Goal: Task Accomplishment & Management: Manage account settings

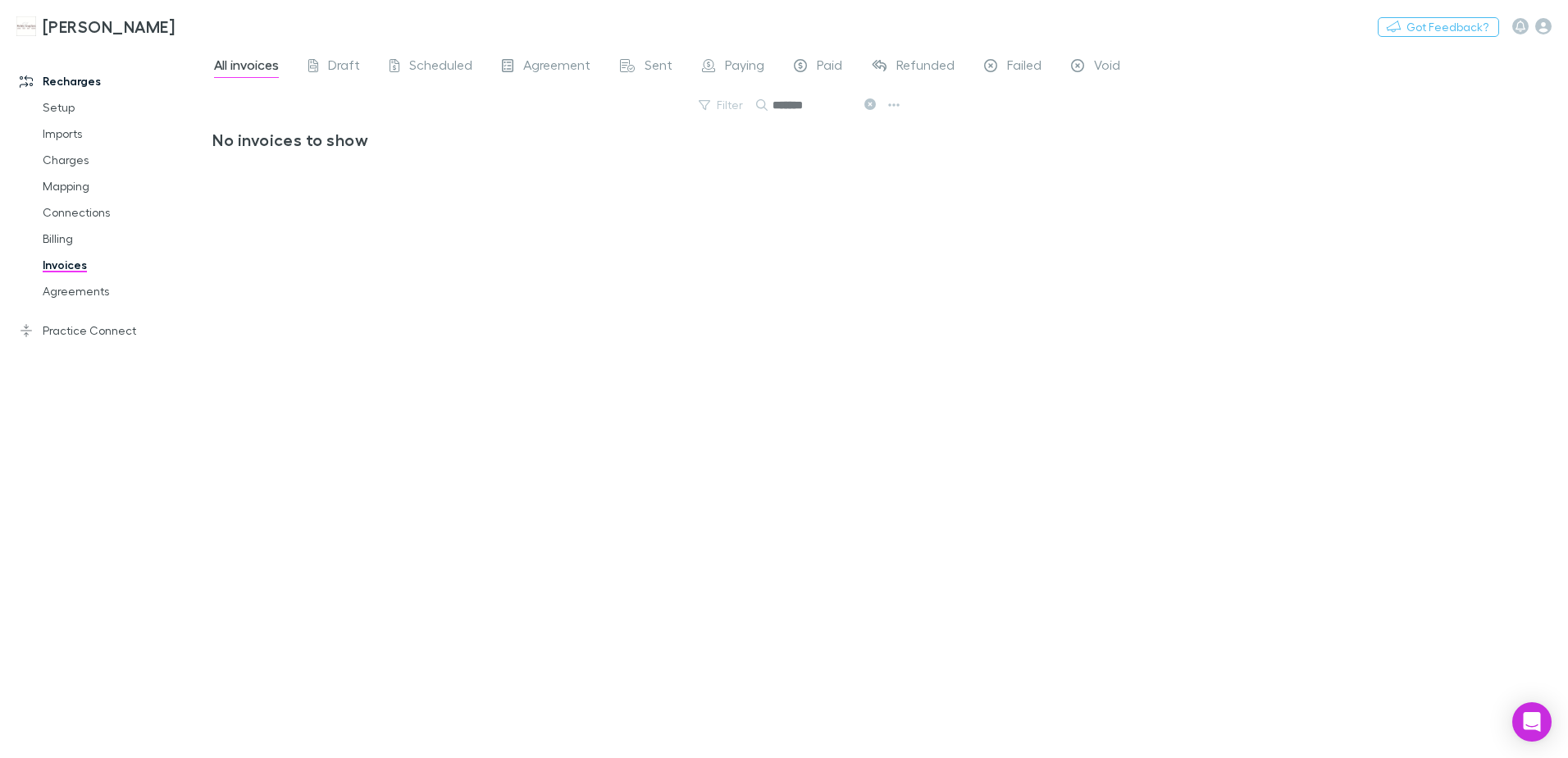
drag, startPoint x: 868, startPoint y: 100, endPoint x: 847, endPoint y: 111, distance: 23.7
click at [868, 100] on icon at bounding box center [869, 104] width 11 height 11
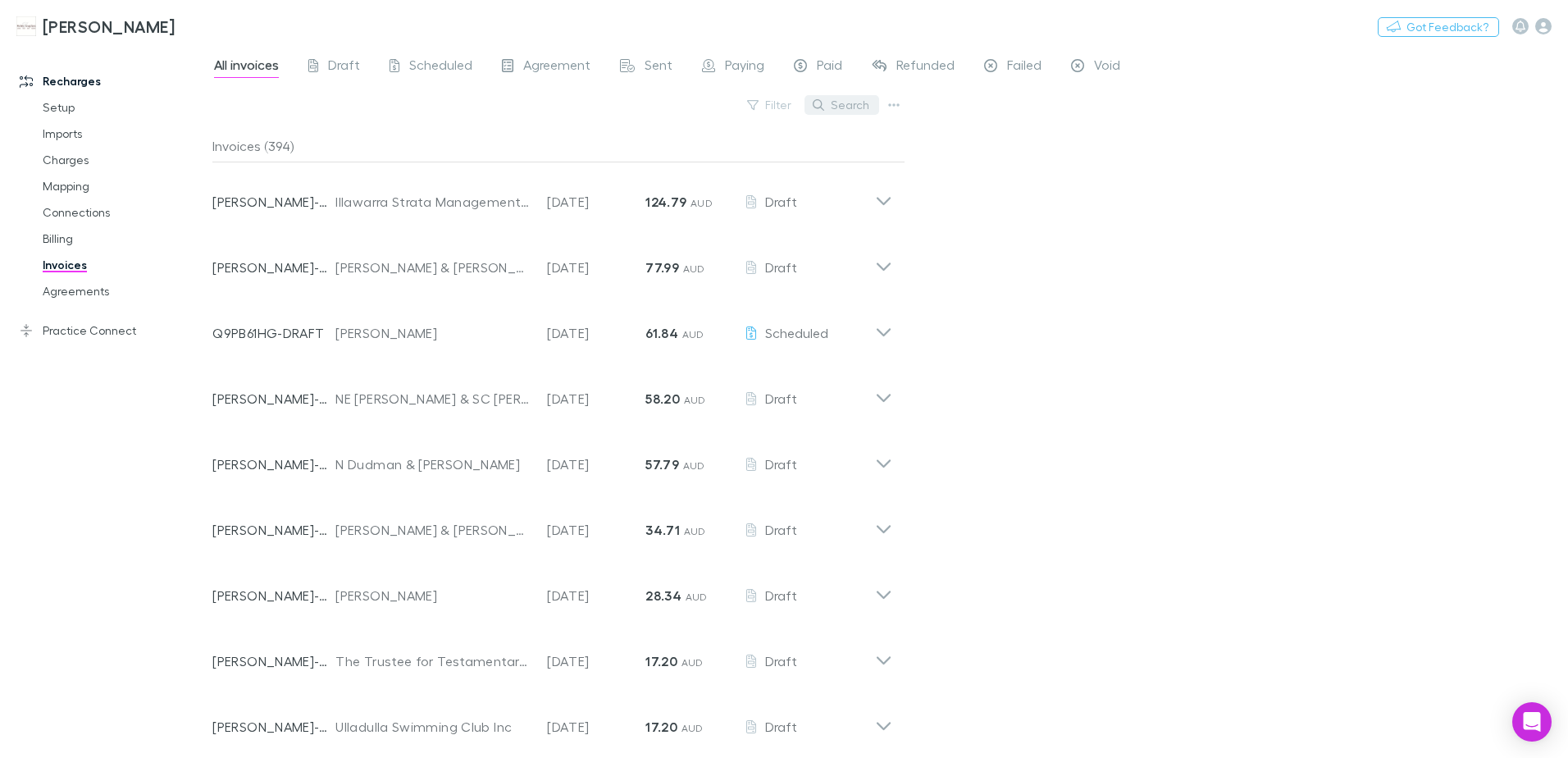
click at [835, 105] on button "Search" at bounding box center [842, 105] width 74 height 20
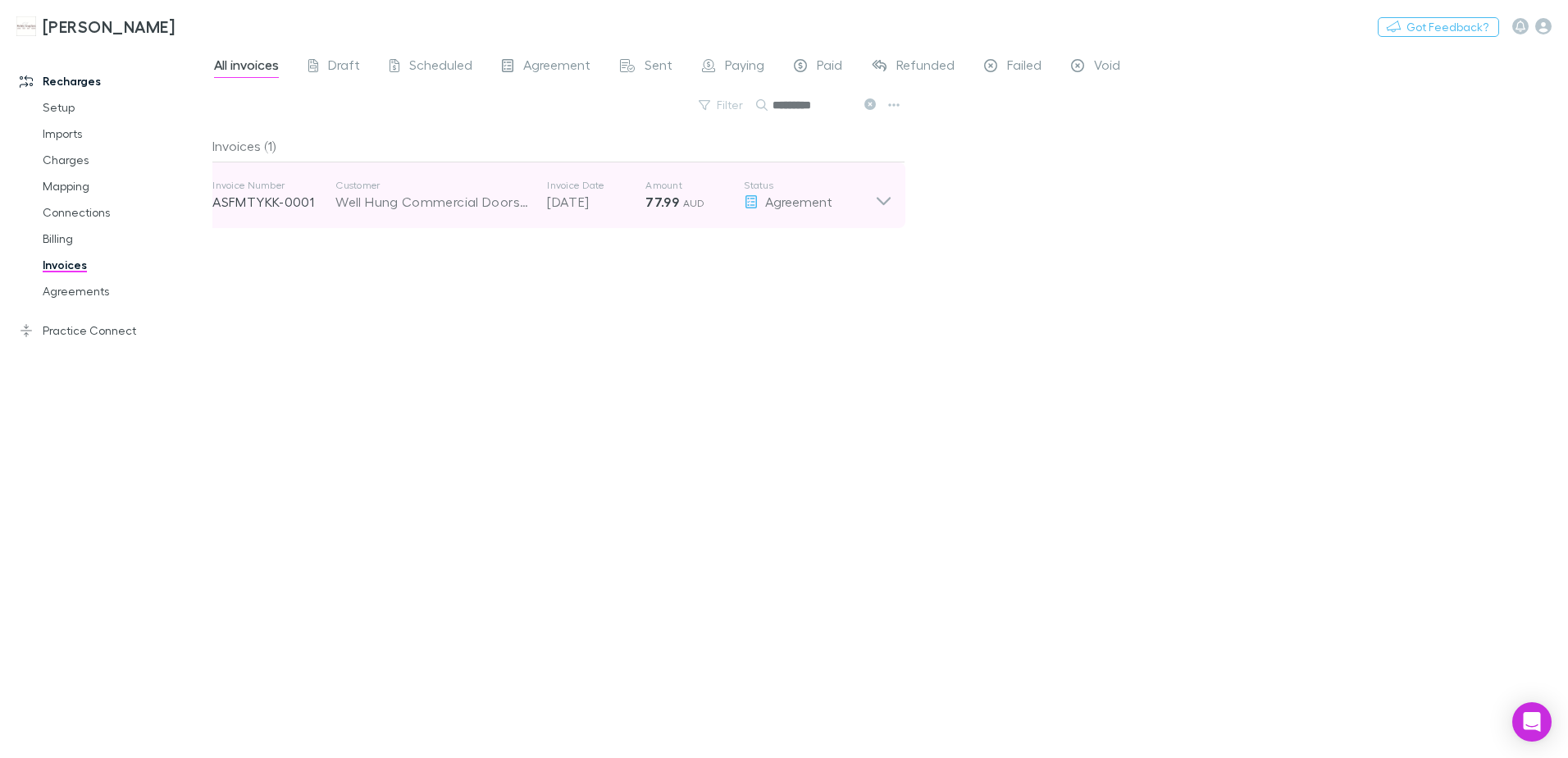
type input "*********"
click at [880, 200] on icon at bounding box center [883, 200] width 14 height 9
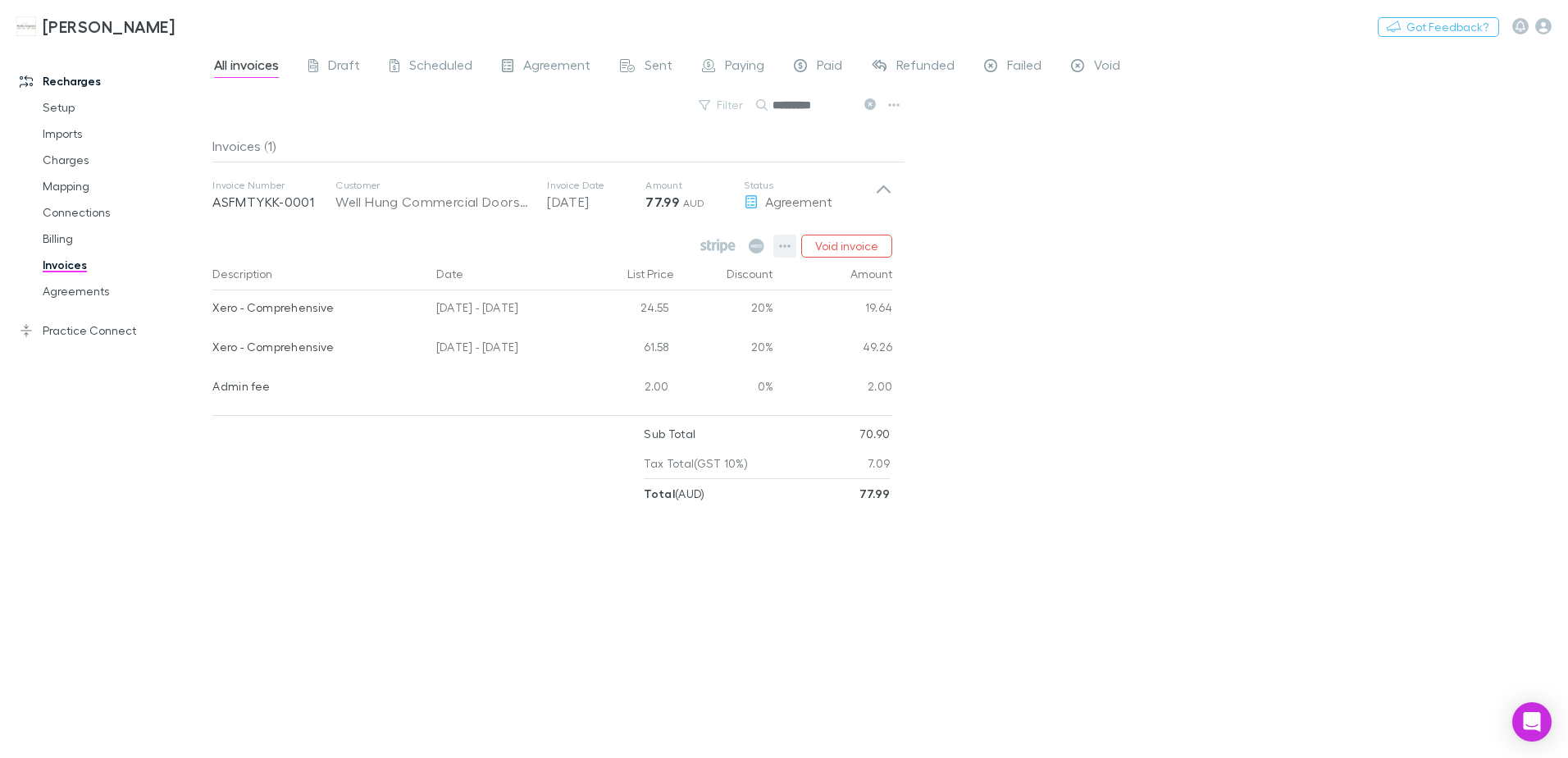
click at [782, 247] on icon "button" at bounding box center [784, 246] width 11 height 13
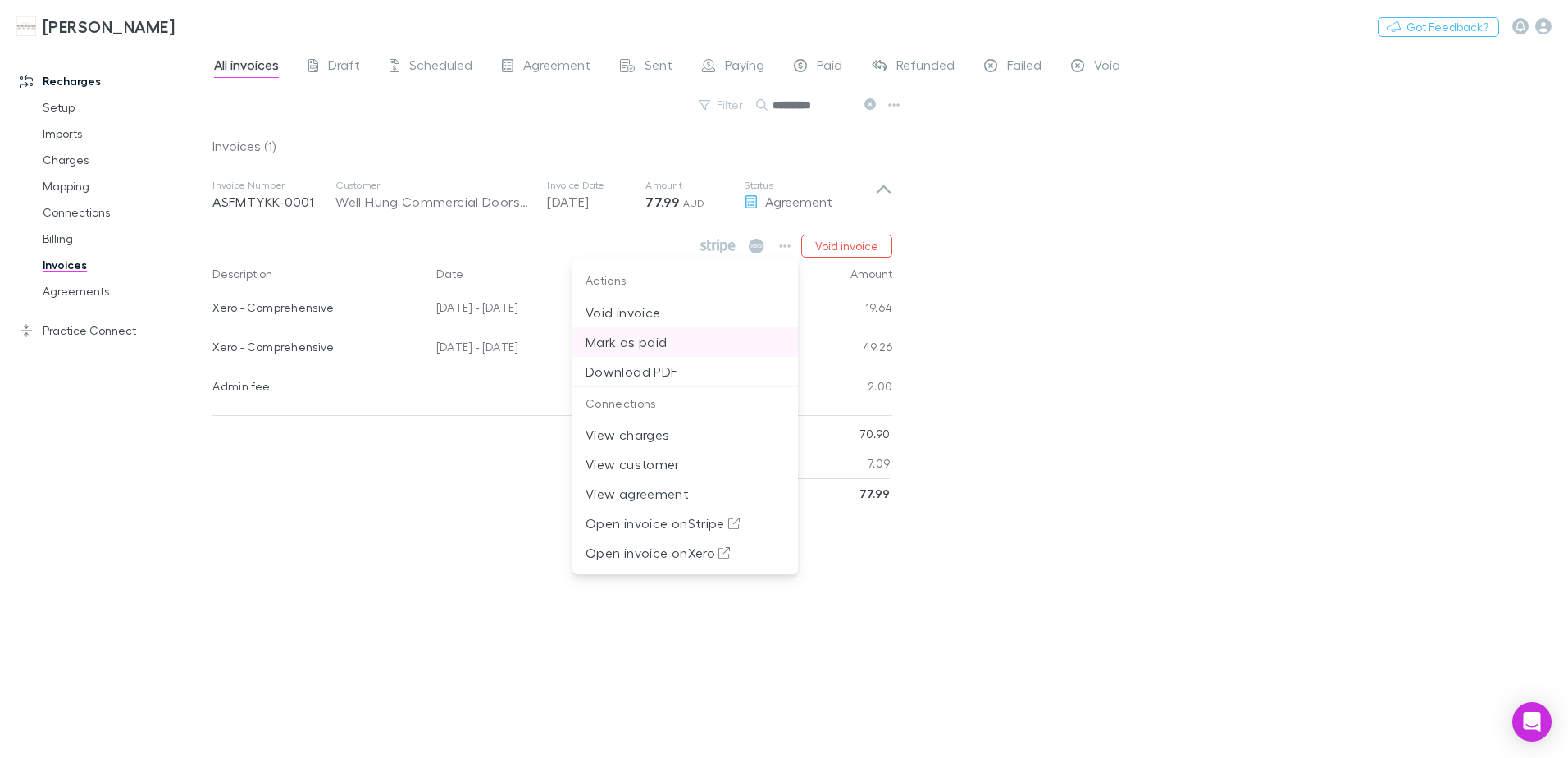
click at [656, 342] on p "Mark as paid" at bounding box center [684, 342] width 199 height 20
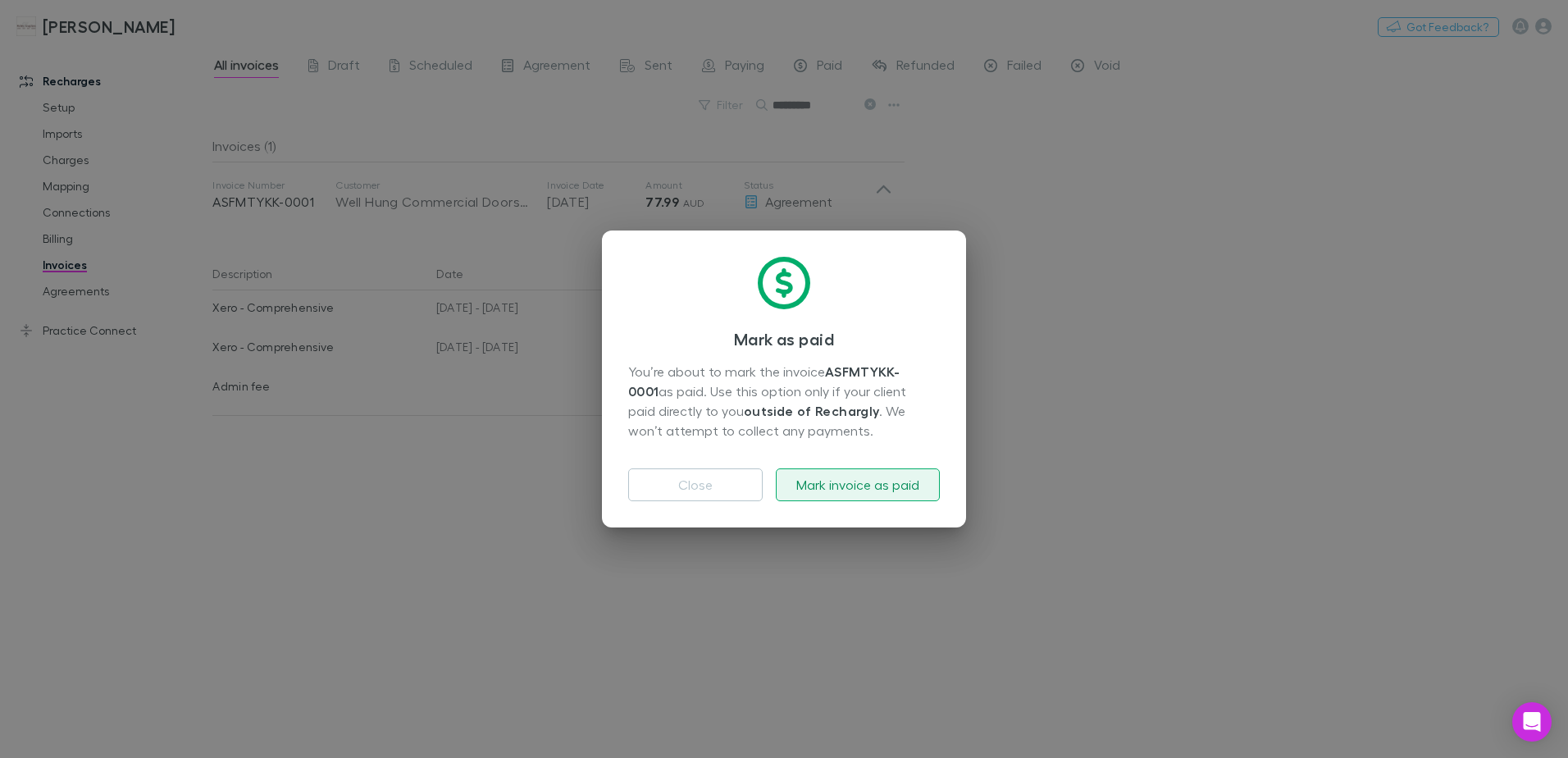
click at [884, 488] on button "Mark invoice as paid" at bounding box center [858, 485] width 164 height 32
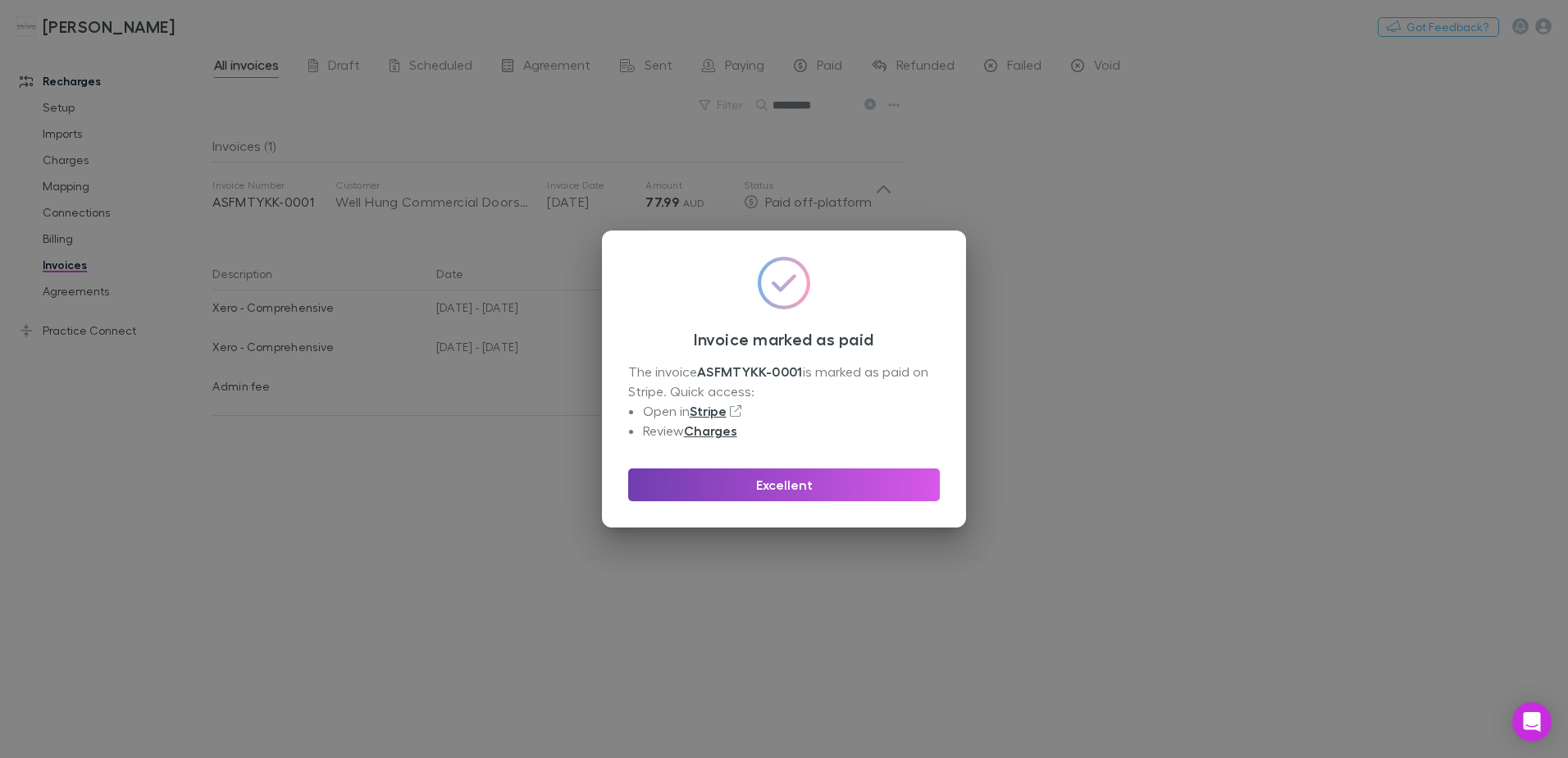
click at [882, 486] on button "Excellent" at bounding box center [784, 485] width 311 height 32
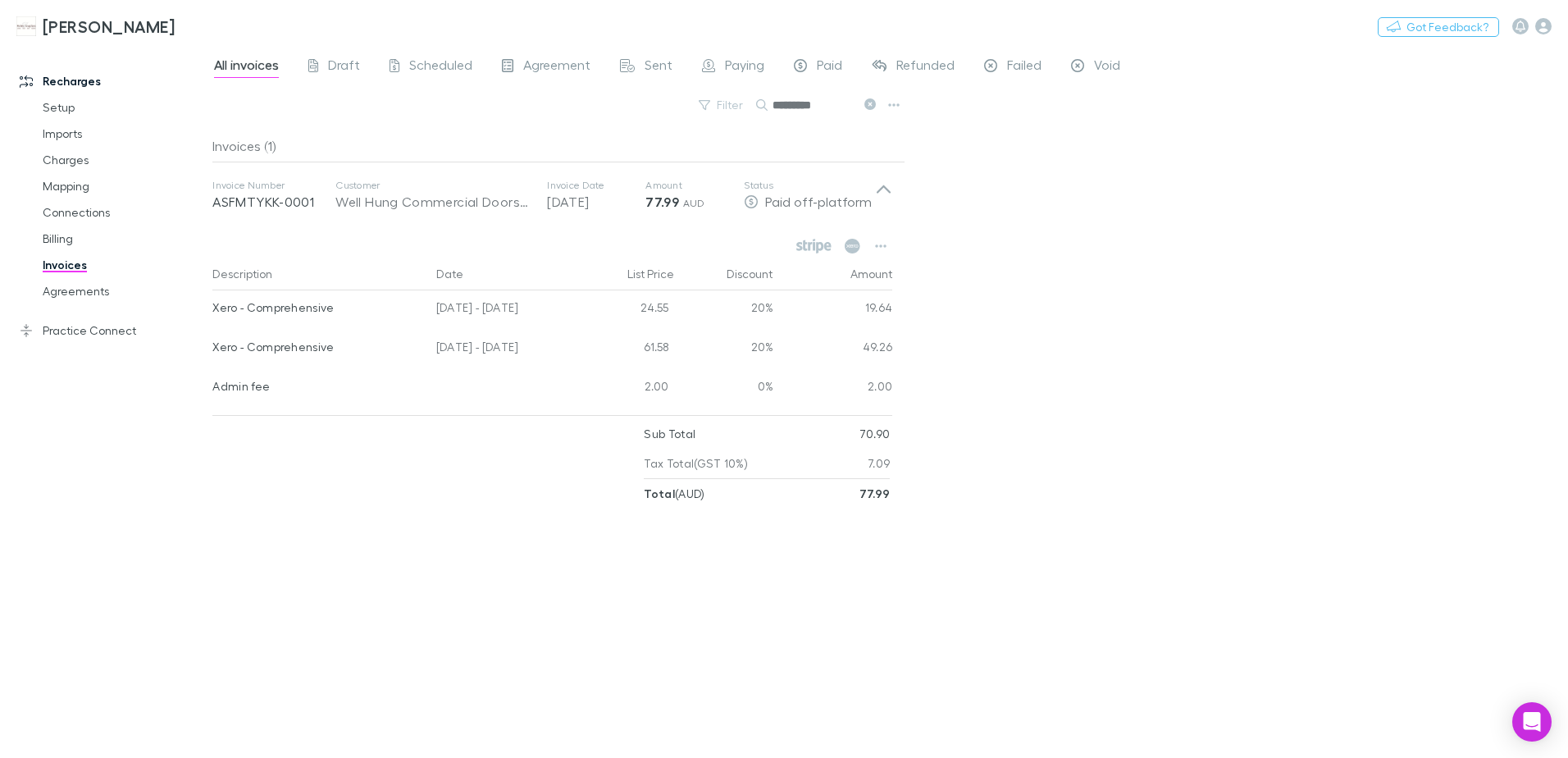
drag, startPoint x: 869, startPoint y: 100, endPoint x: 824, endPoint y: 117, distance: 48.1
click at [869, 100] on icon at bounding box center [869, 104] width 11 height 11
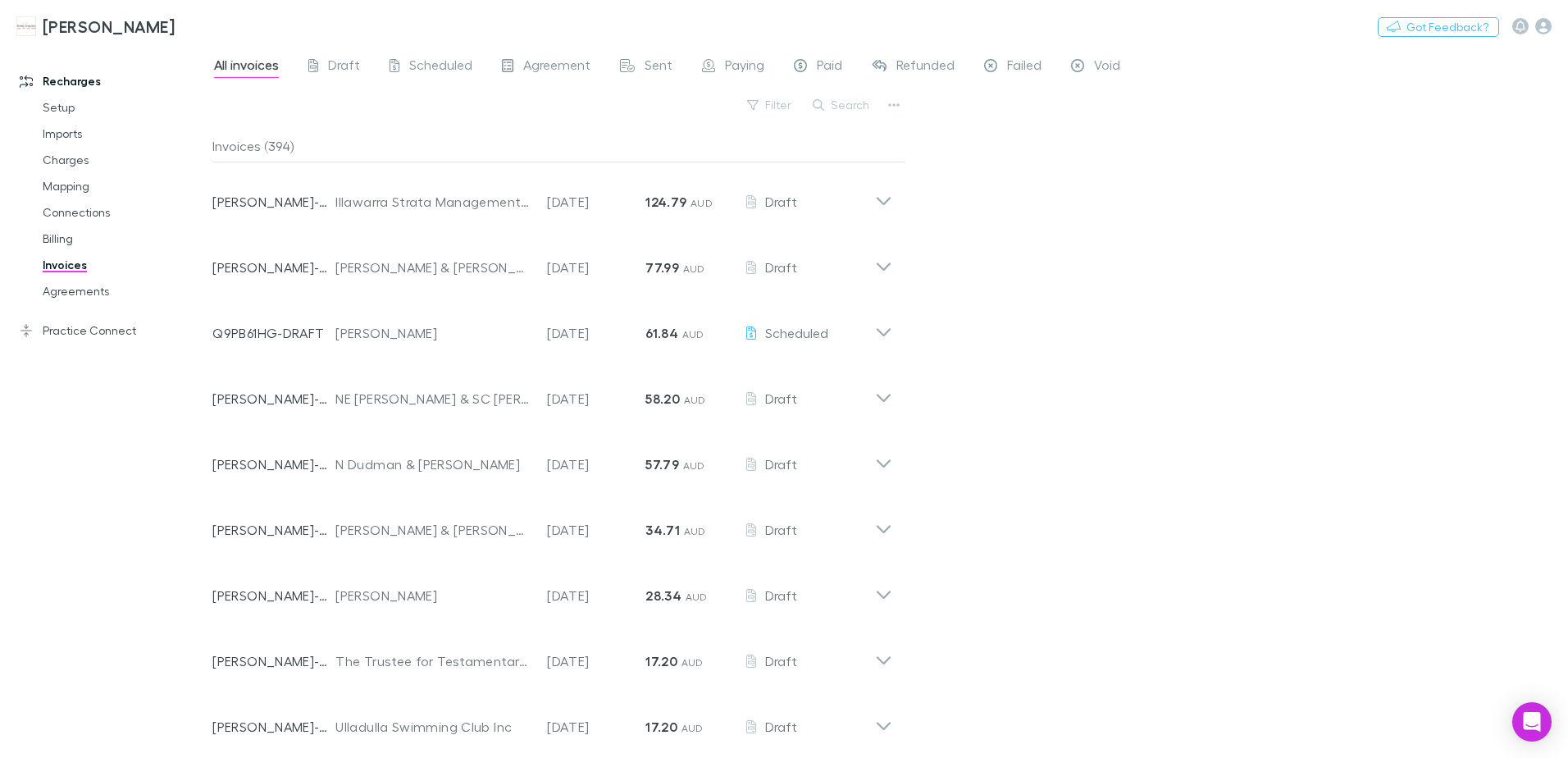
click at [841, 102] on button "Search" at bounding box center [842, 105] width 74 height 20
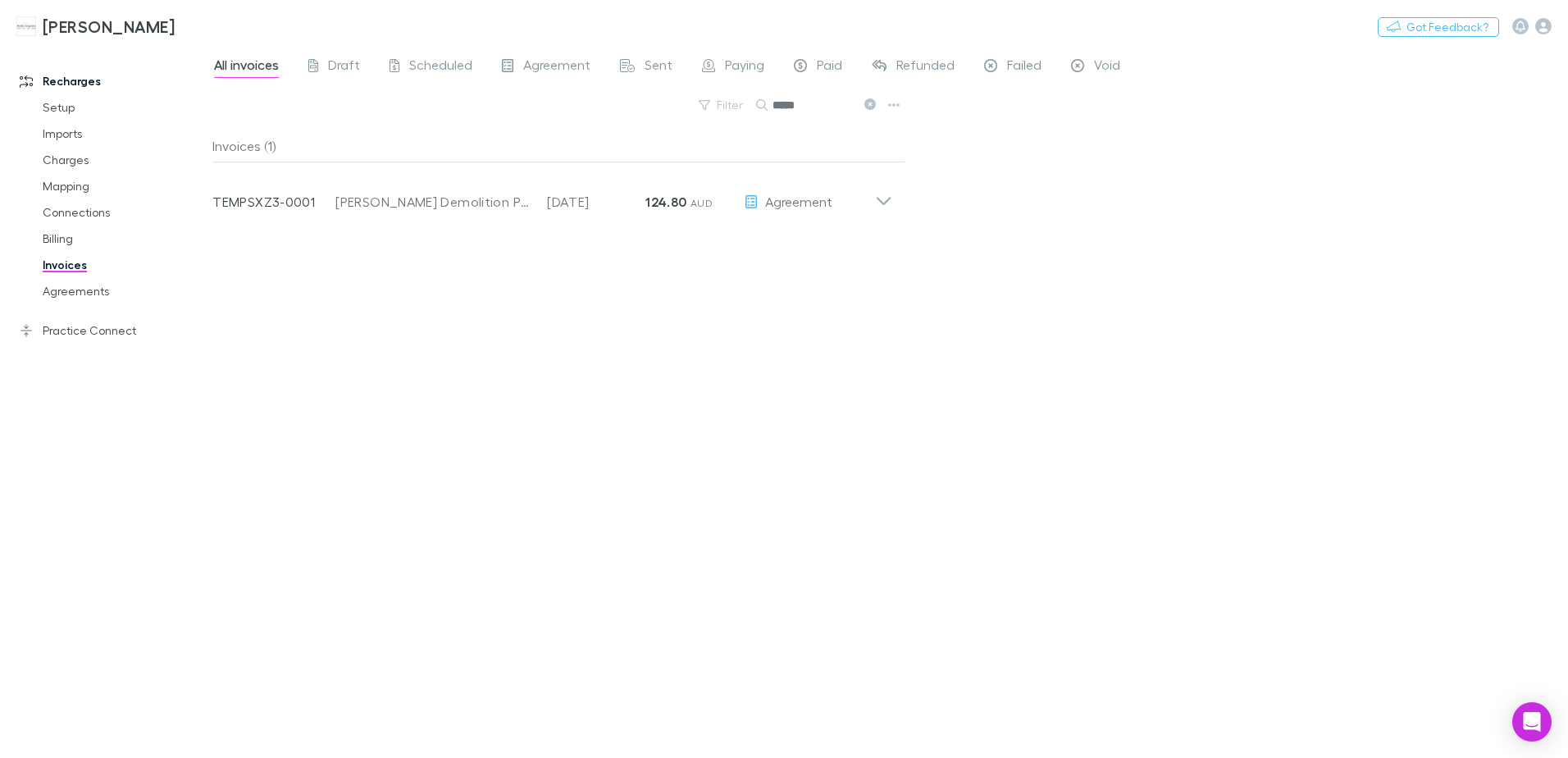
type input "*****"
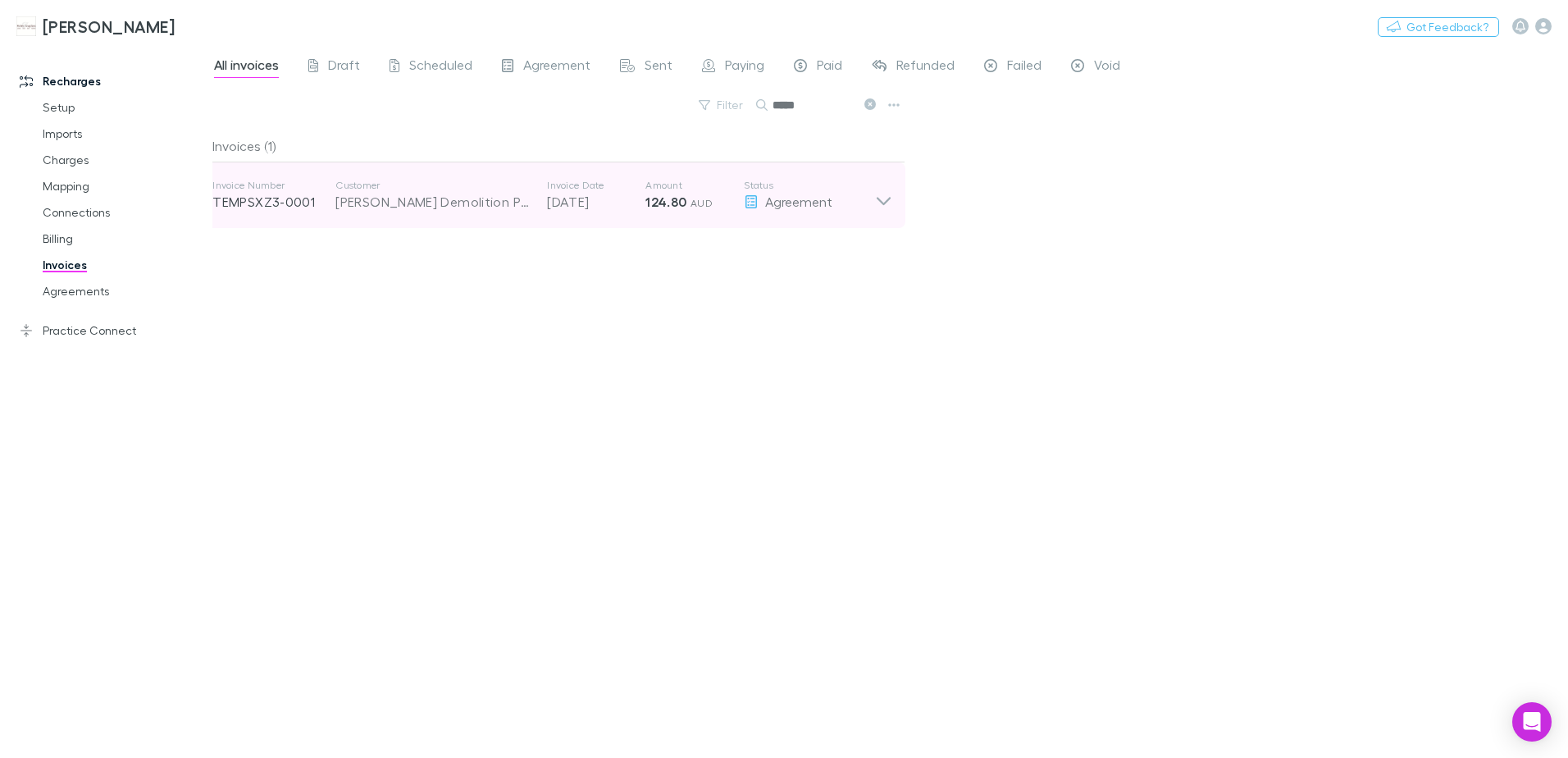
drag, startPoint x: 883, startPoint y: 193, endPoint x: 865, endPoint y: 213, distance: 26.9
click at [881, 194] on icon at bounding box center [884, 195] width 17 height 32
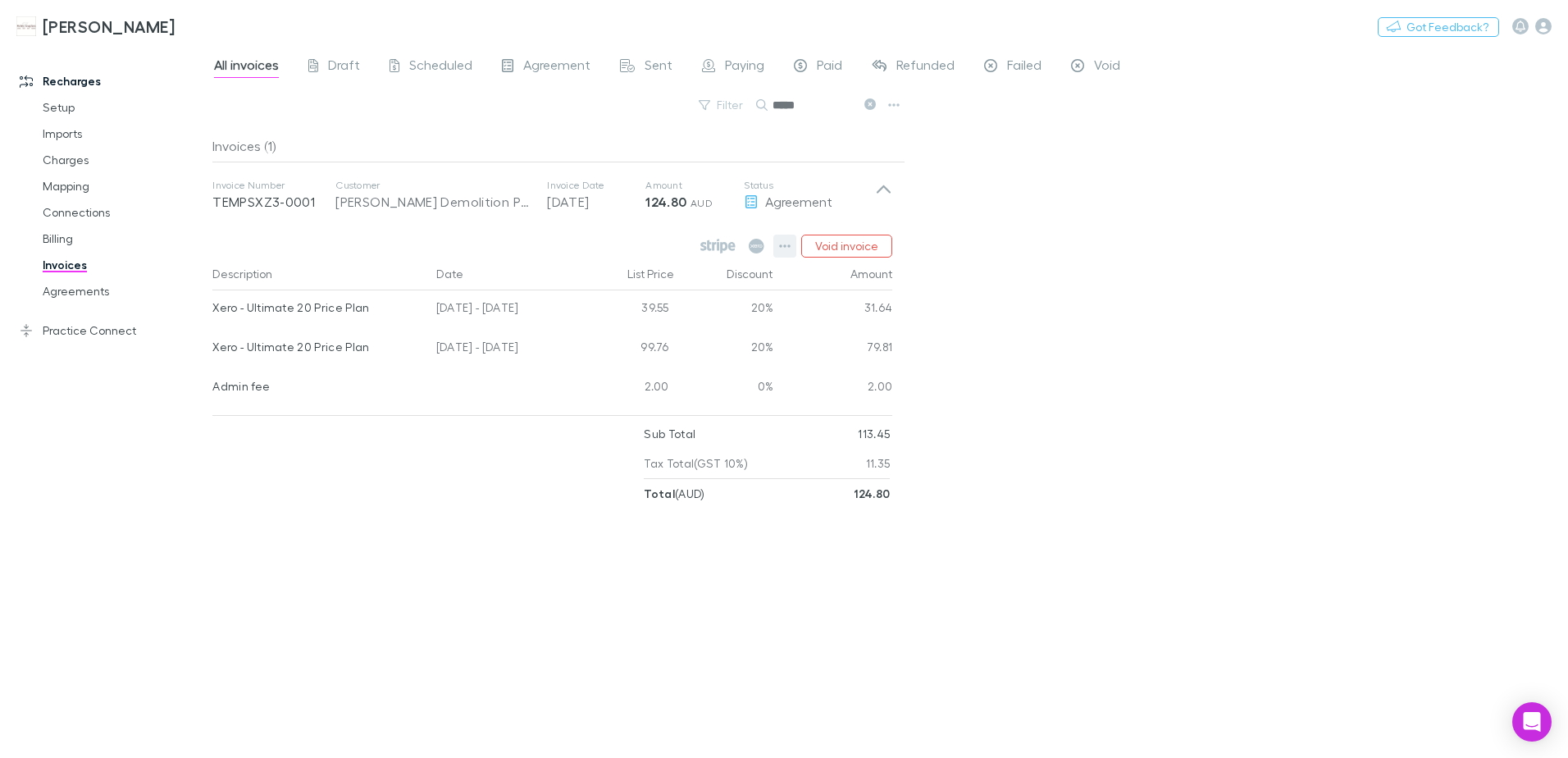
click at [788, 245] on icon "button" at bounding box center [784, 246] width 11 height 13
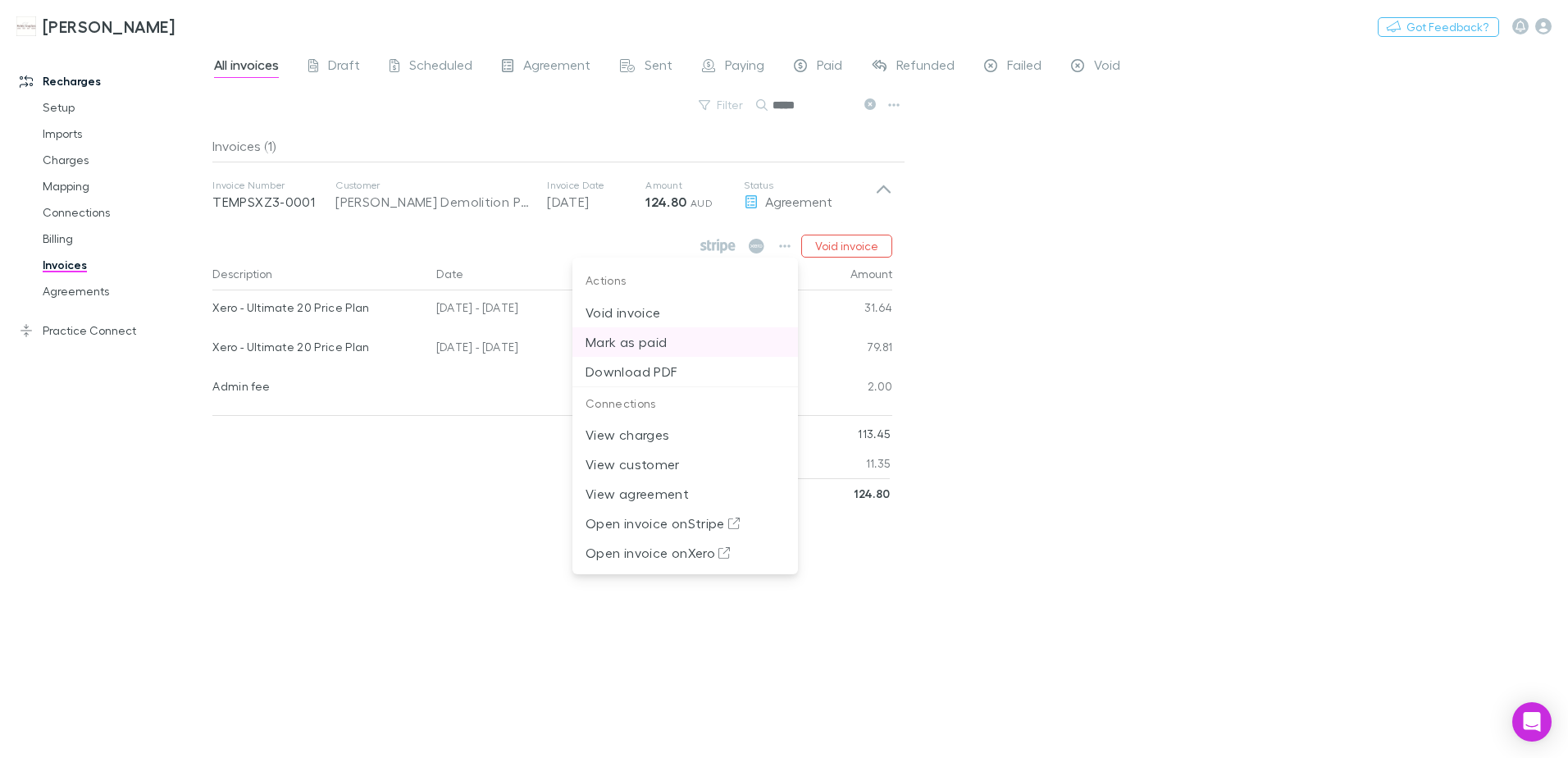
click at [631, 338] on p "Mark as paid" at bounding box center [684, 342] width 199 height 20
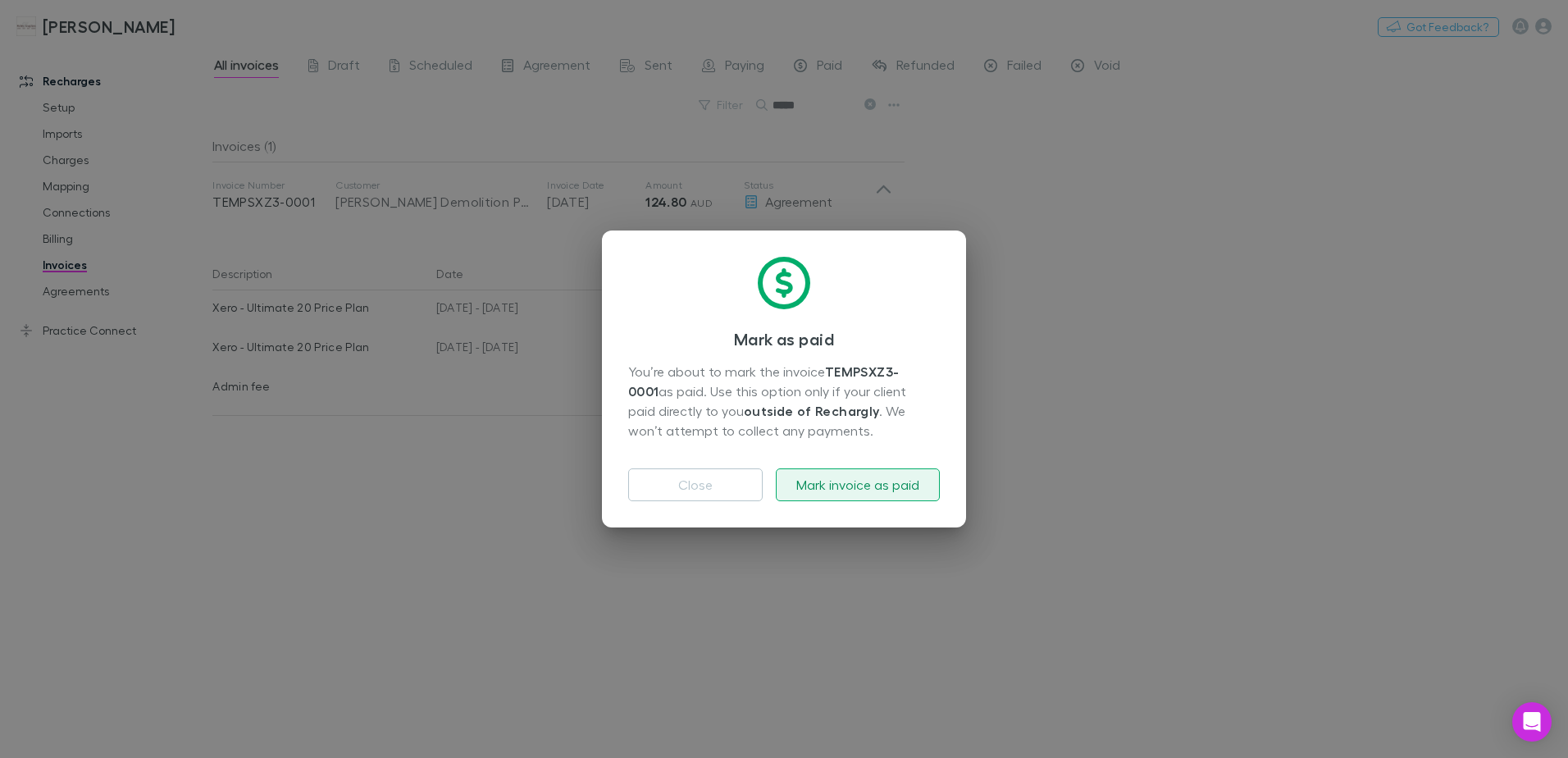
click at [828, 481] on button "Mark invoice as paid" at bounding box center [858, 485] width 164 height 32
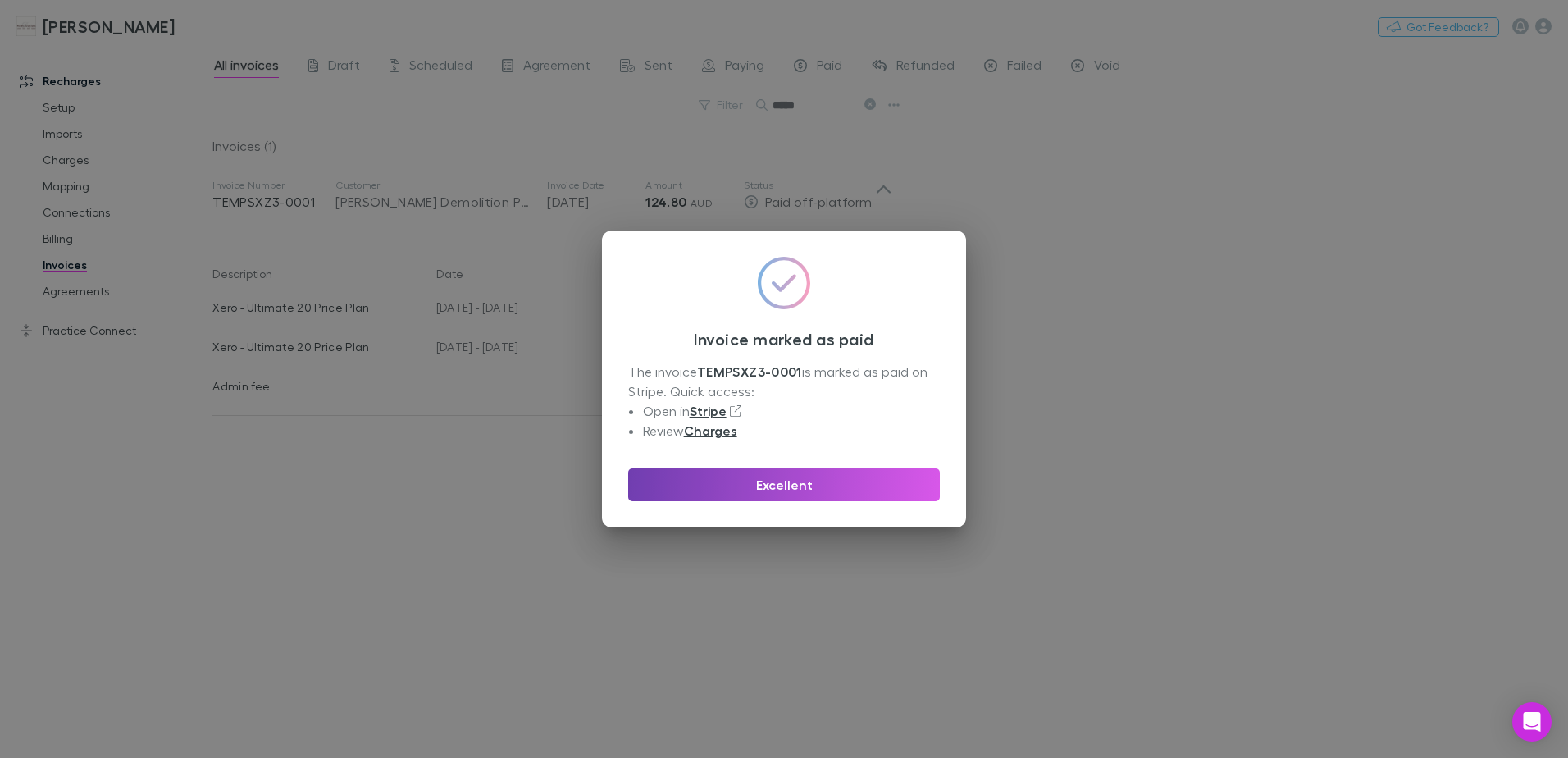
click at [818, 490] on button "Excellent" at bounding box center [784, 485] width 311 height 32
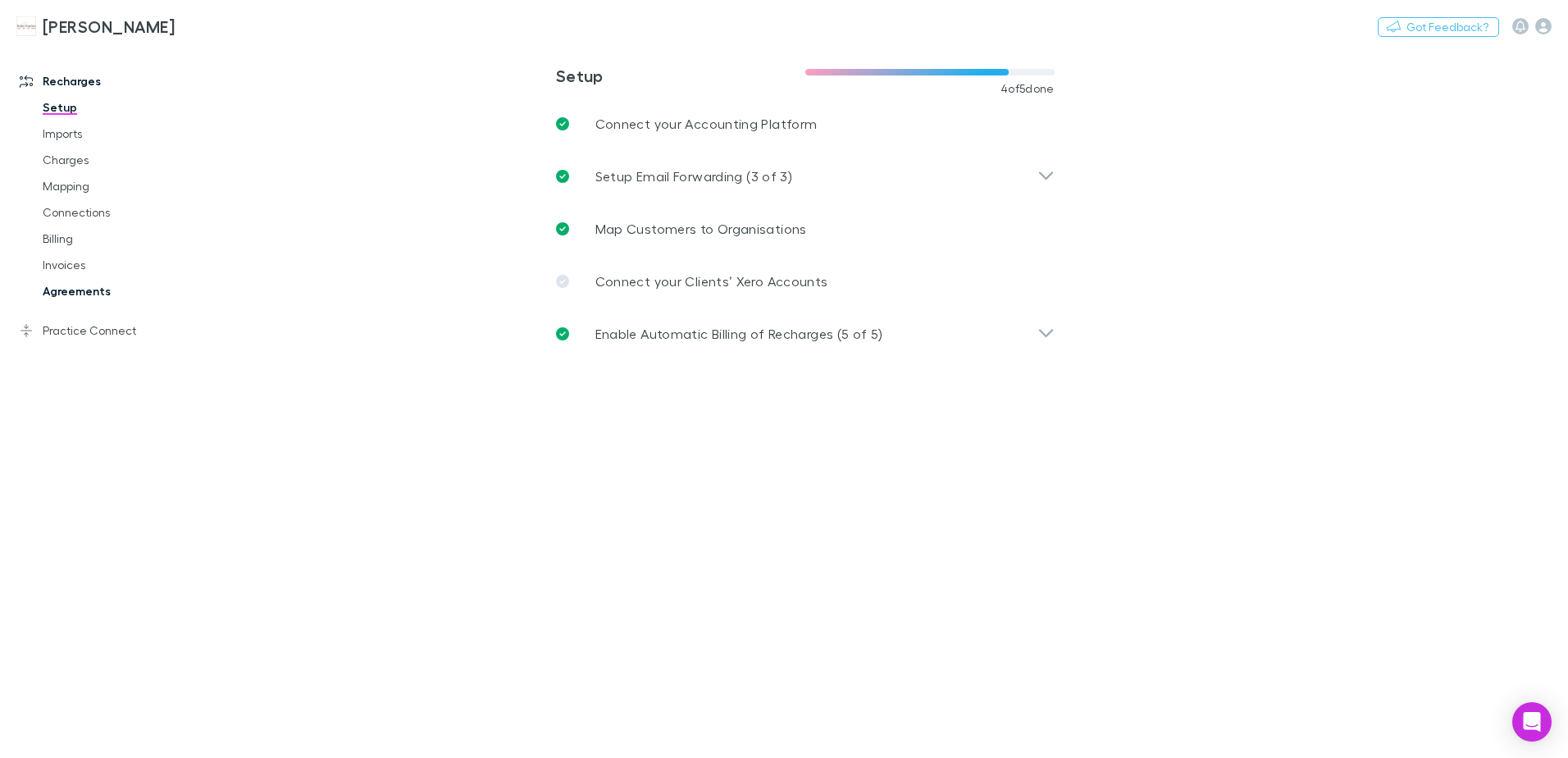
click at [93, 288] on link "Agreements" at bounding box center [123, 290] width 195 height 26
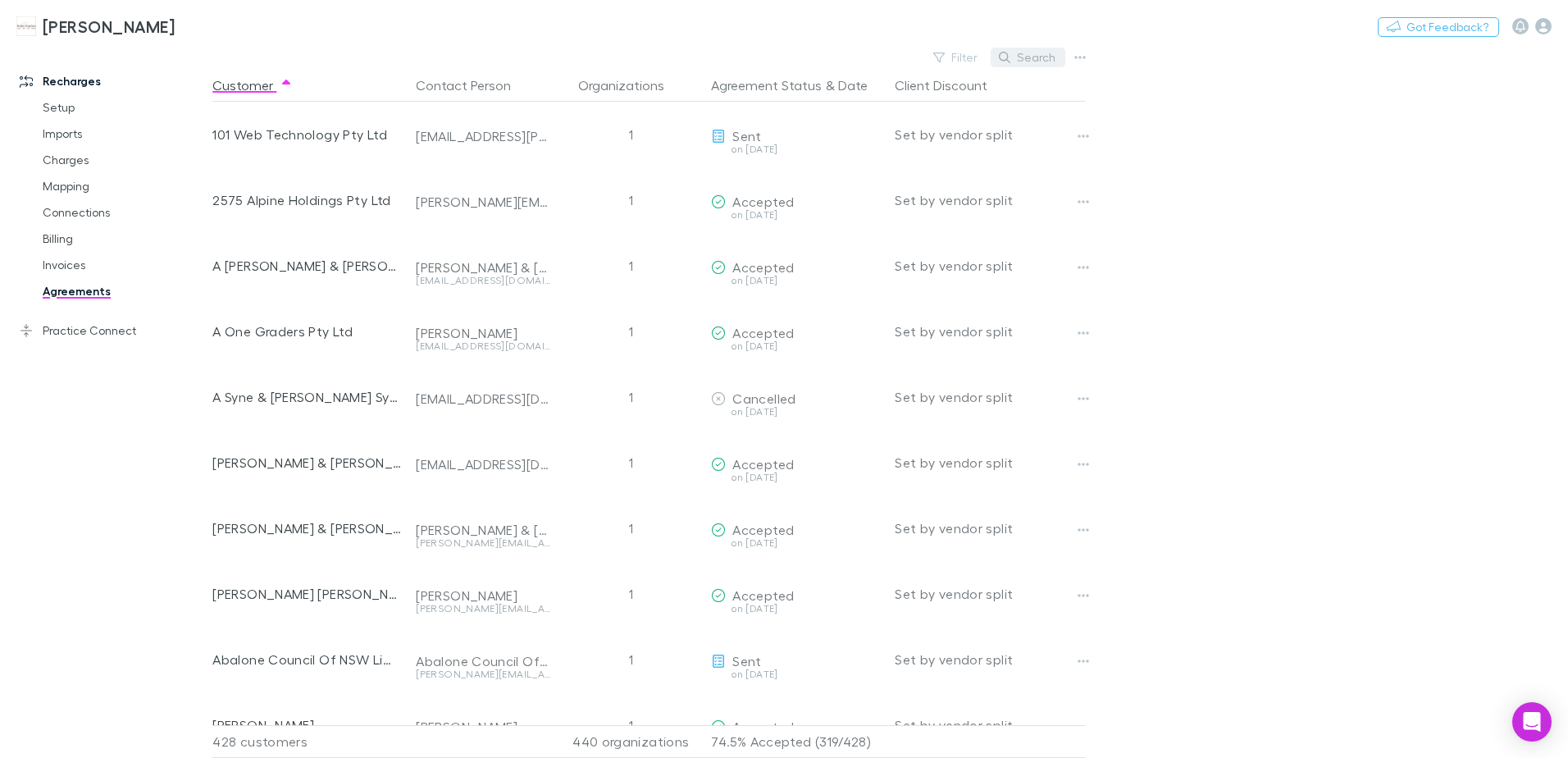
click at [1022, 56] on button "Search" at bounding box center [1028, 57] width 74 height 20
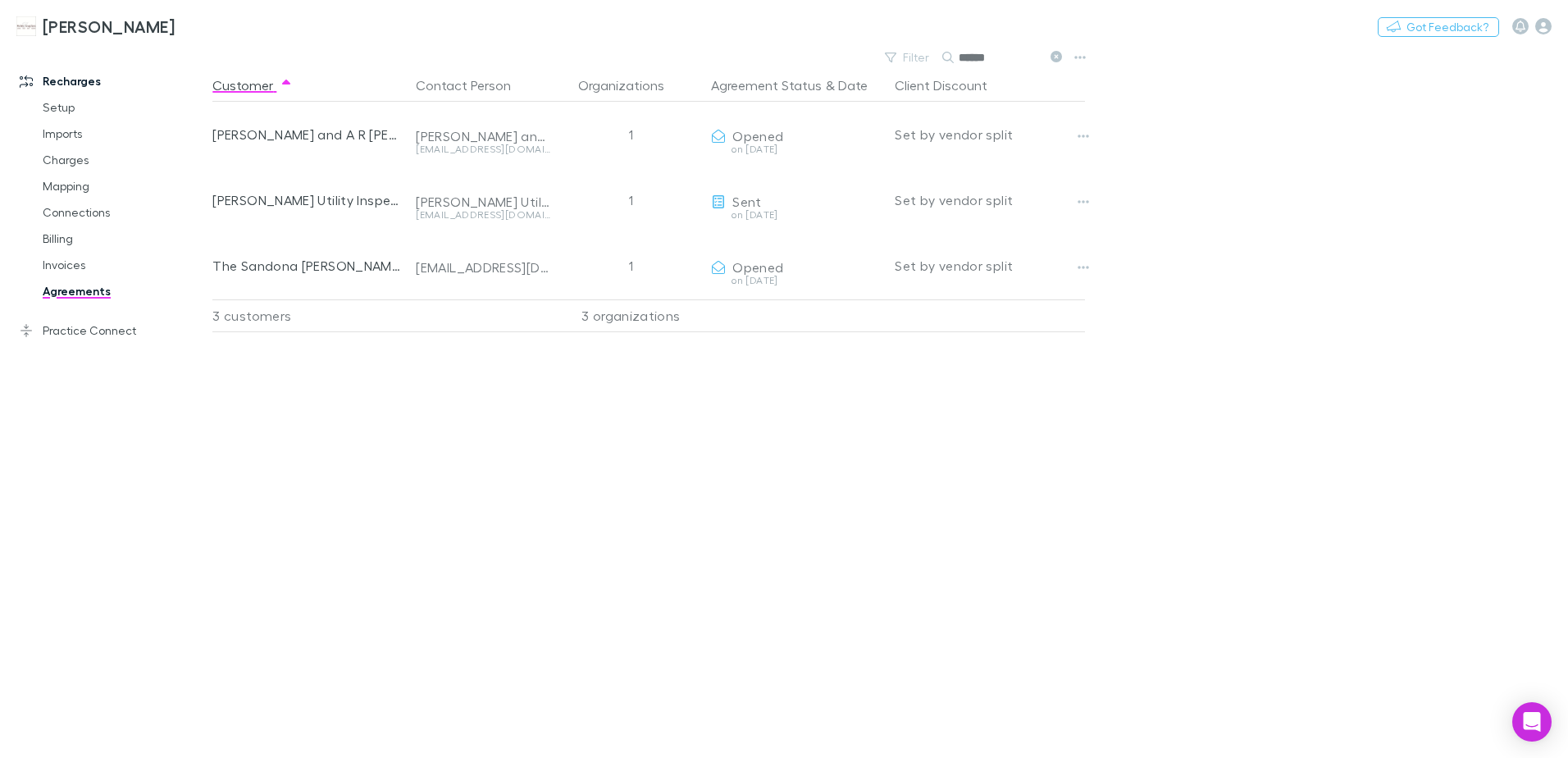
type input "******"
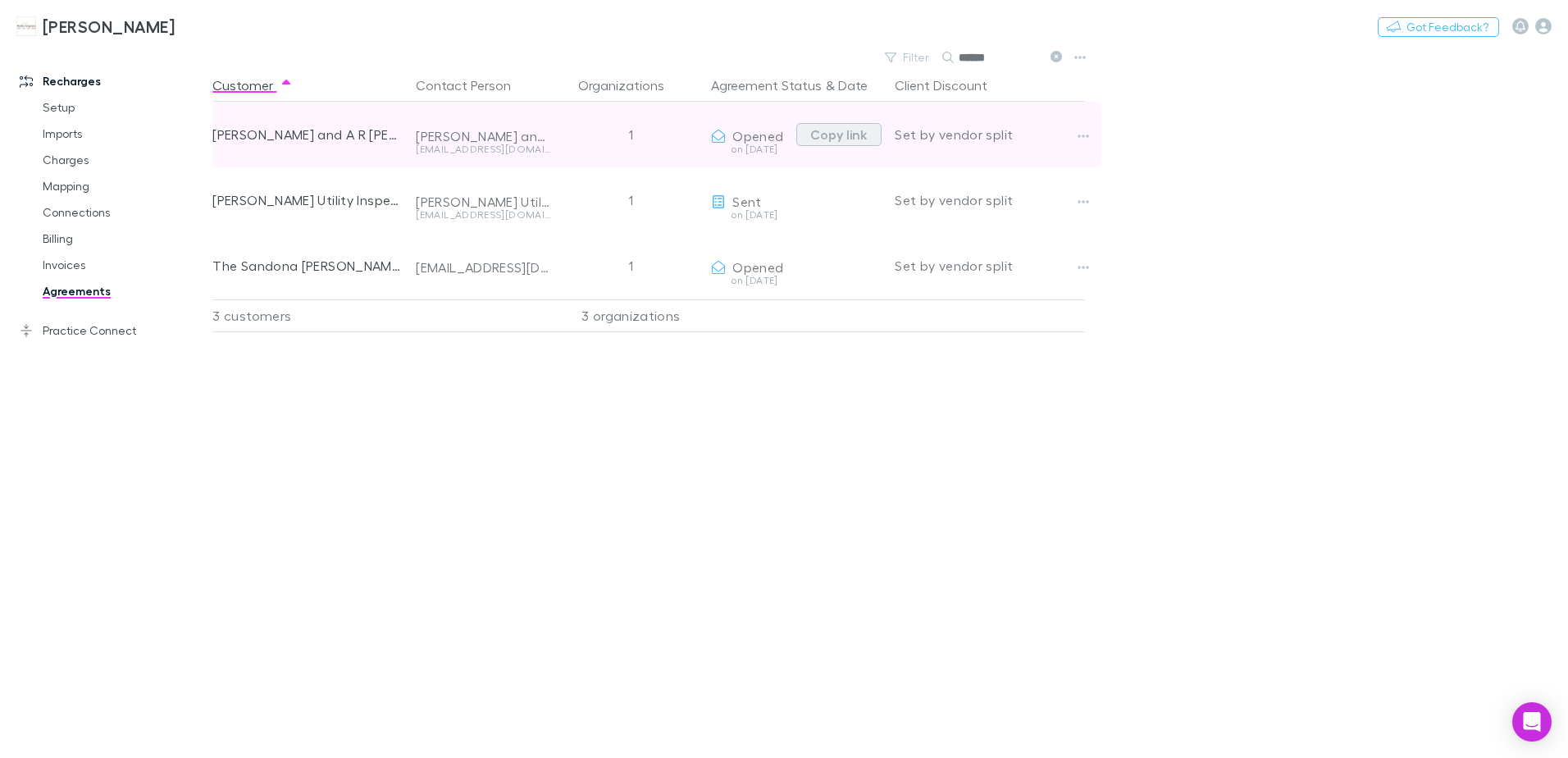
click at [846, 131] on button "Copy link" at bounding box center [838, 135] width 85 height 23
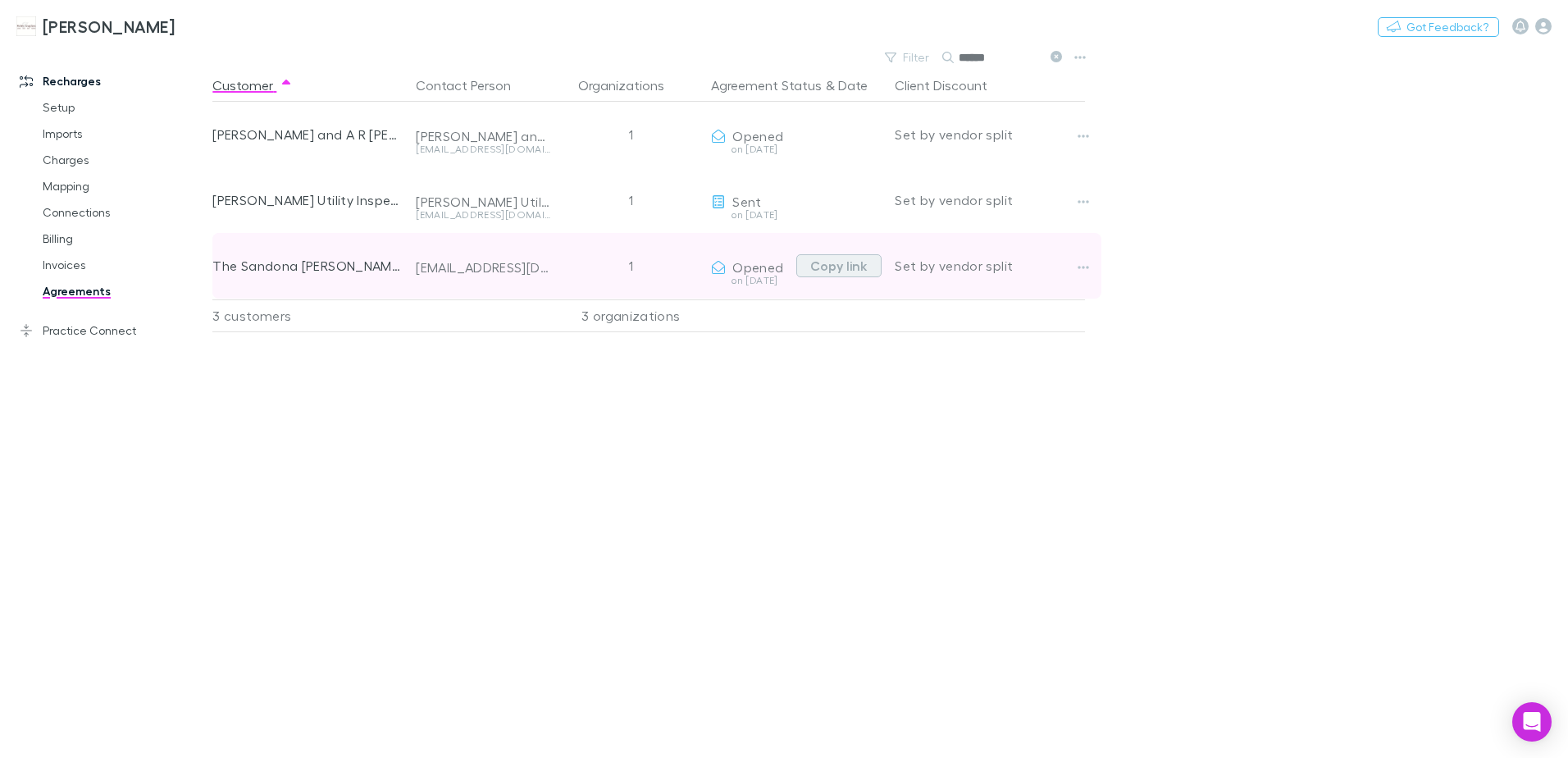
click at [841, 263] on button "Copy link" at bounding box center [838, 265] width 85 height 23
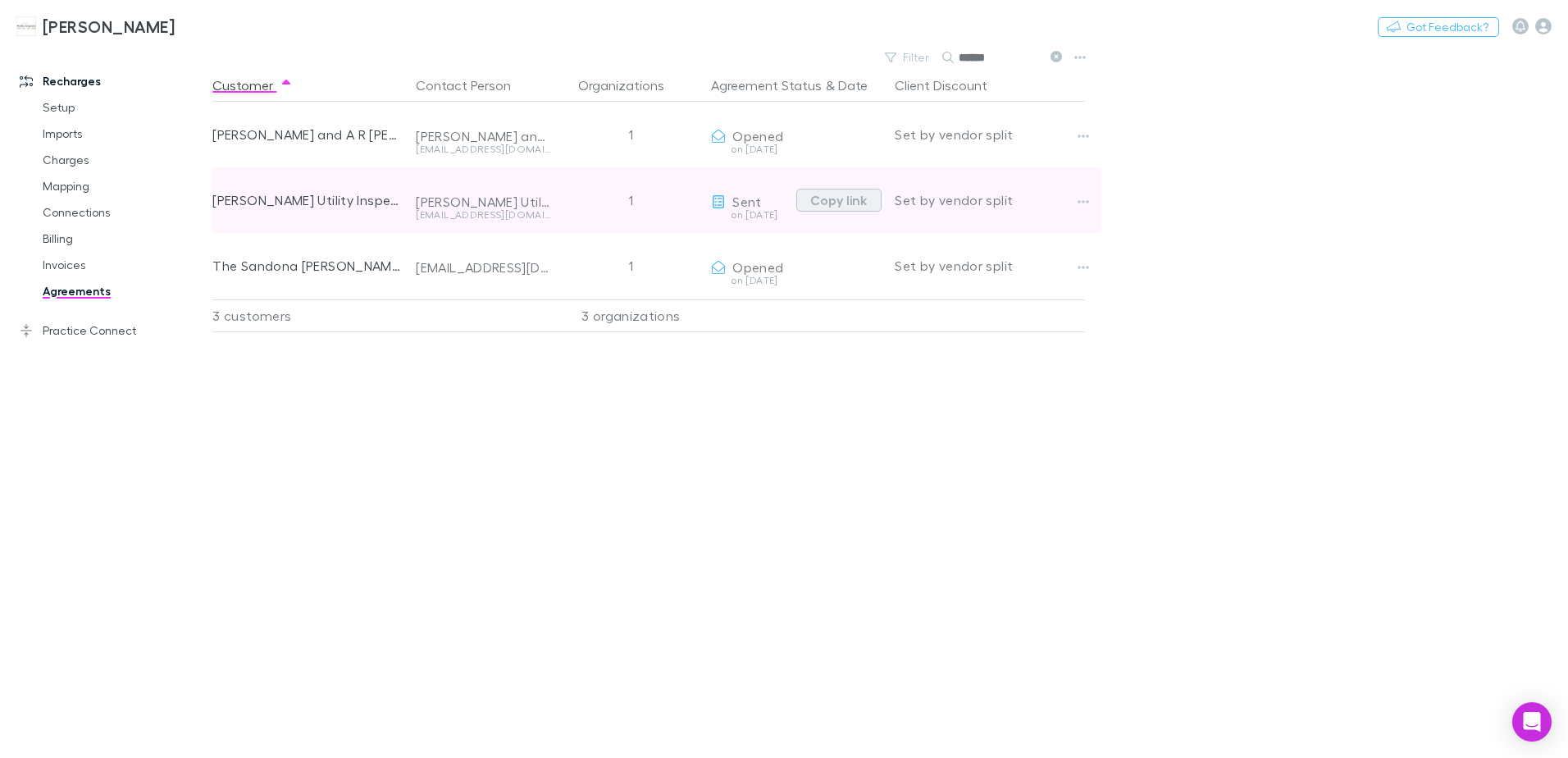
click at [841, 199] on button "Copy link" at bounding box center [838, 200] width 85 height 23
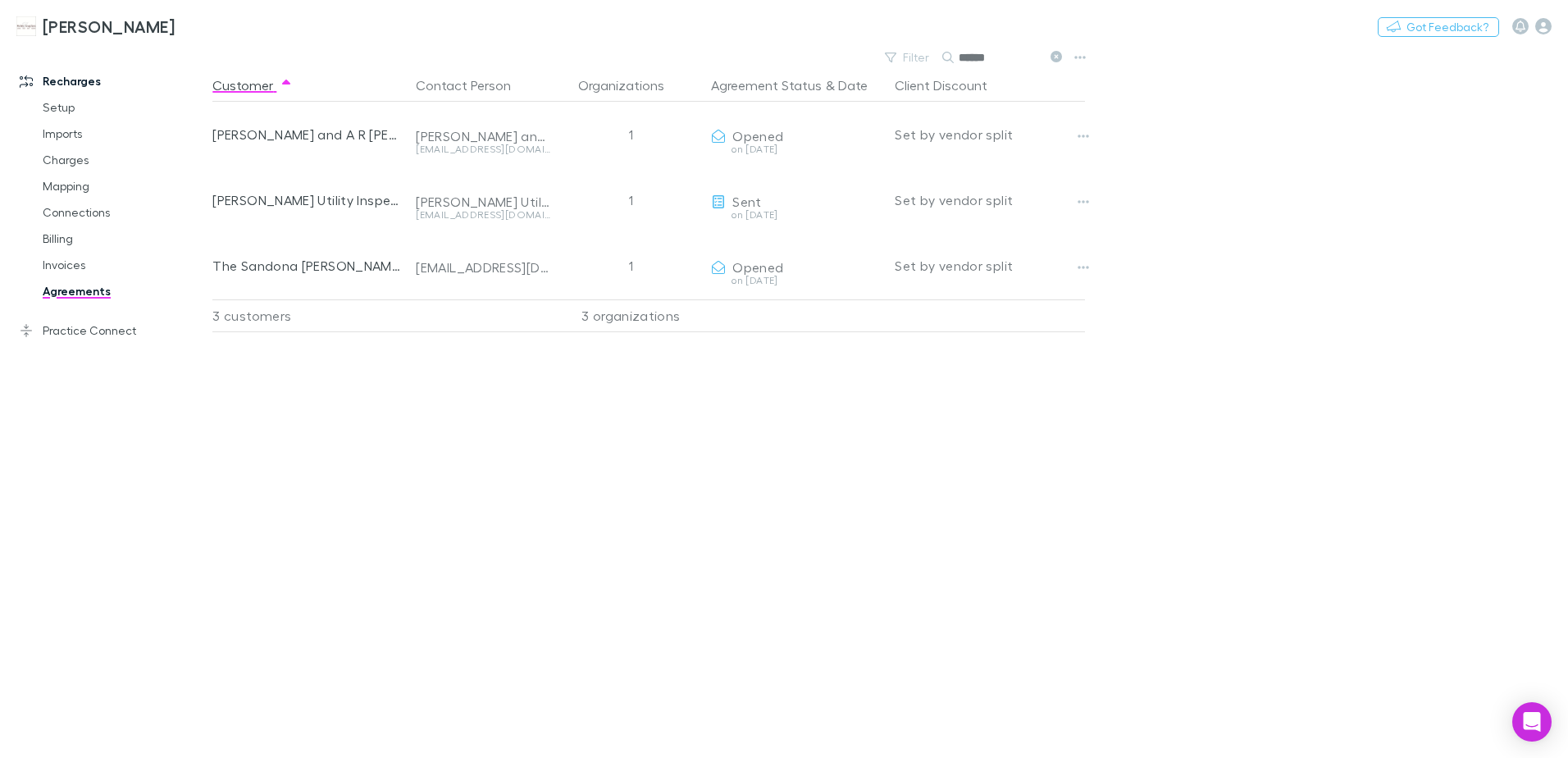
click at [1054, 57] on icon at bounding box center [1056, 56] width 11 height 11
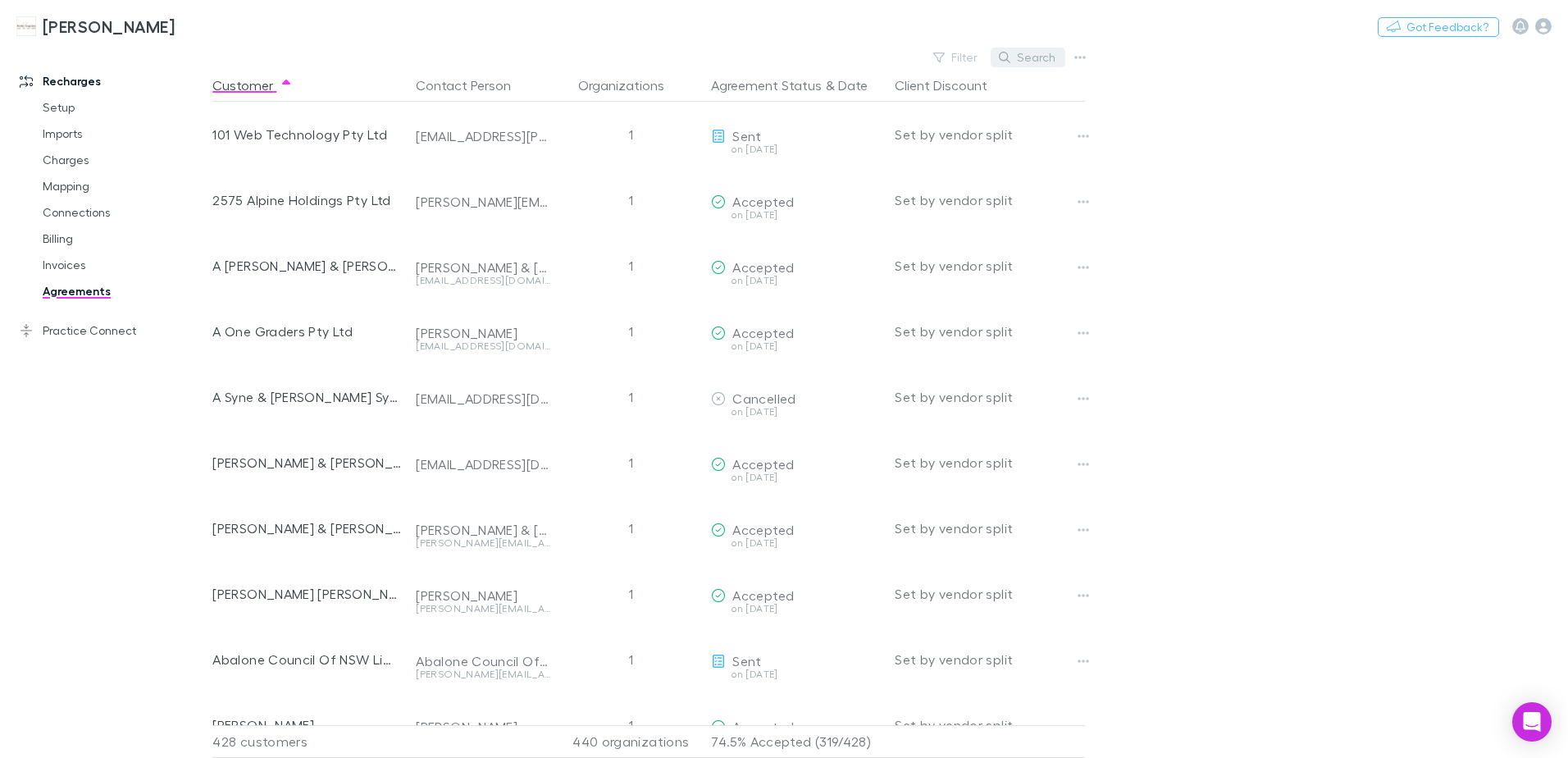
click at [1014, 55] on button "Search" at bounding box center [1028, 57] width 74 height 20
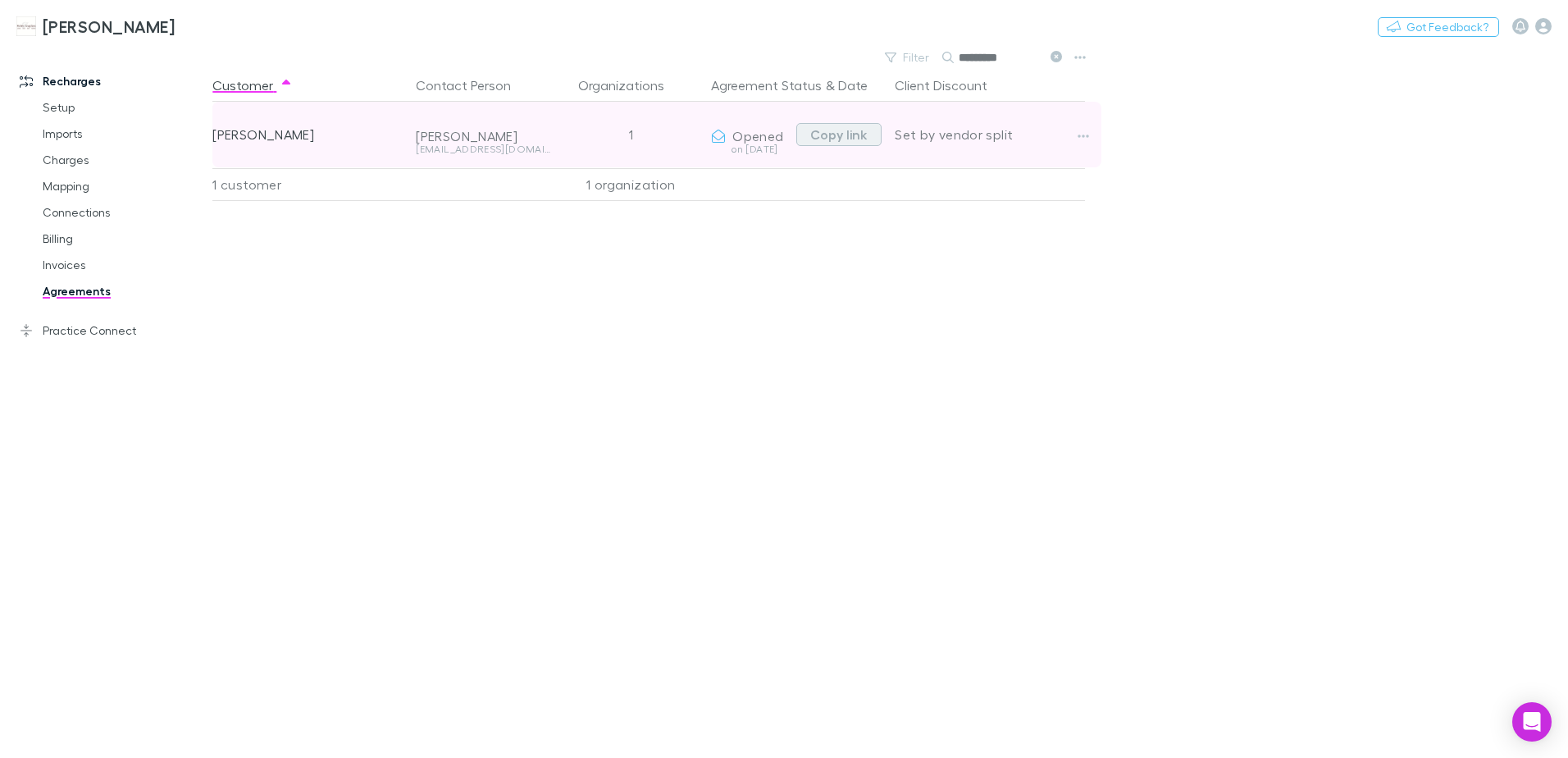
type input "*********"
click at [829, 135] on button "Copy link" at bounding box center [838, 135] width 85 height 23
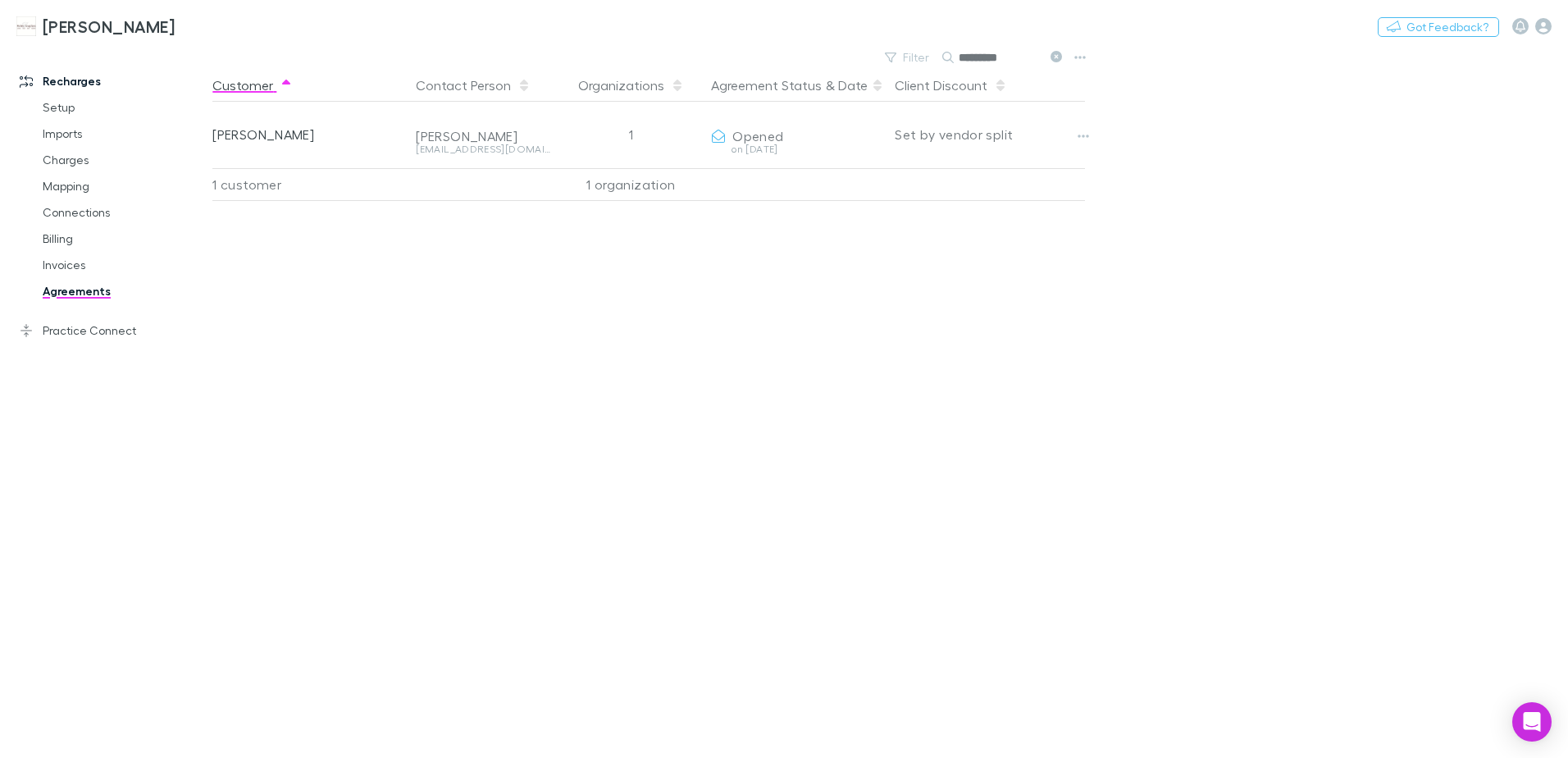
drag, startPoint x: 1053, startPoint y: 55, endPoint x: 1037, endPoint y: 73, distance: 24.1
click at [1053, 58] on icon at bounding box center [1056, 56] width 11 height 11
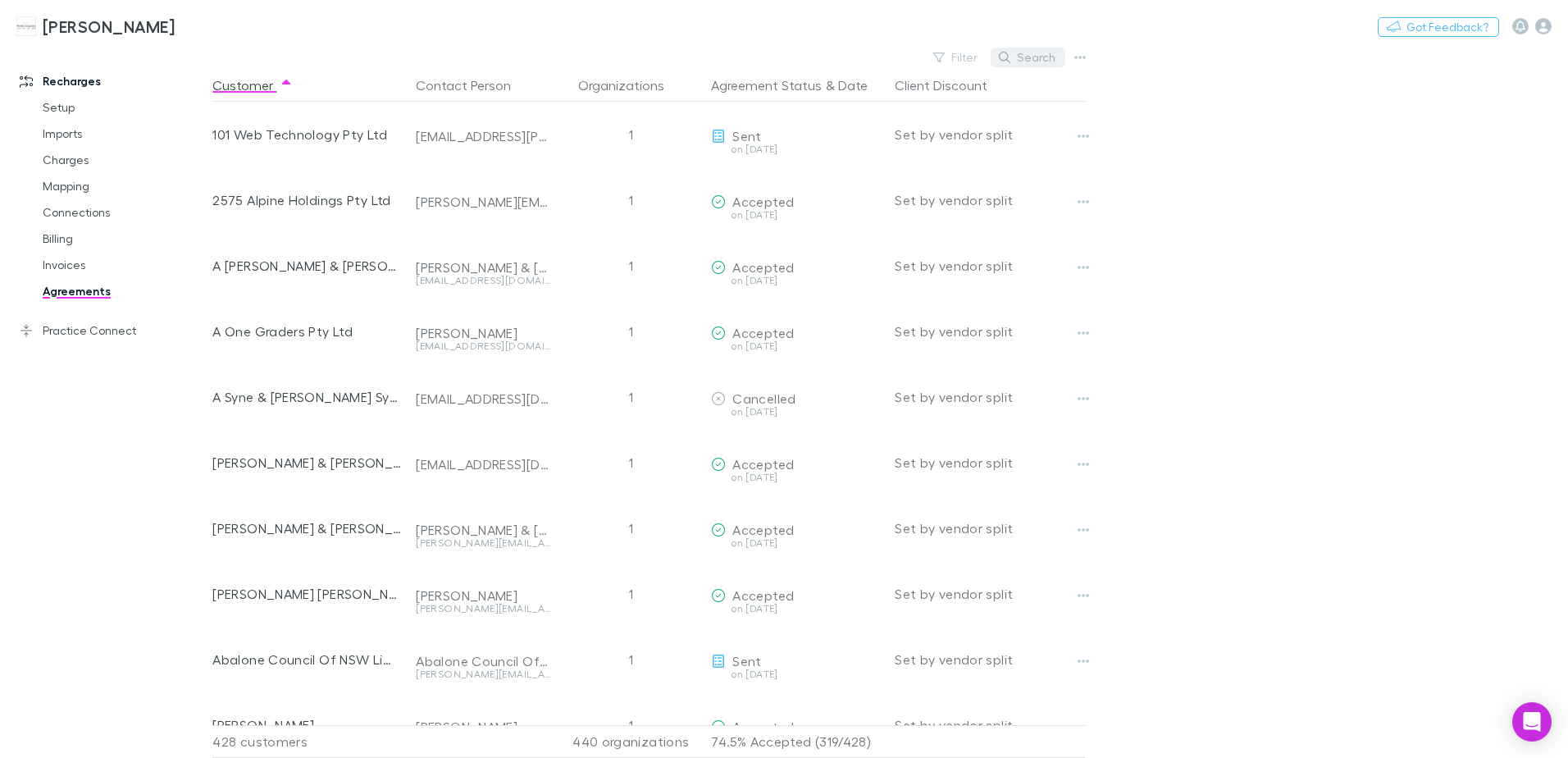
click at [1002, 62] on button "Search" at bounding box center [1028, 57] width 74 height 20
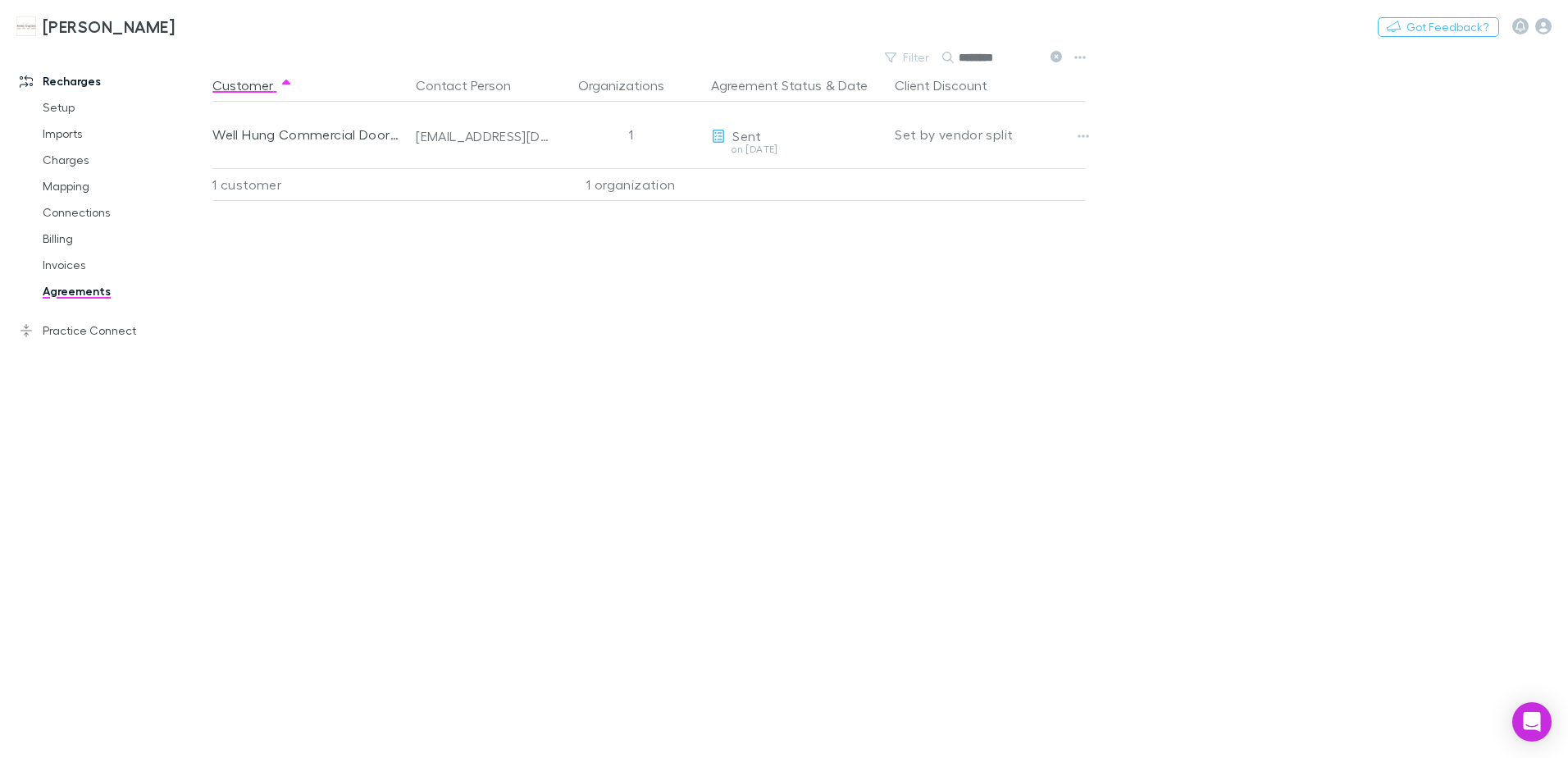
type input "********"
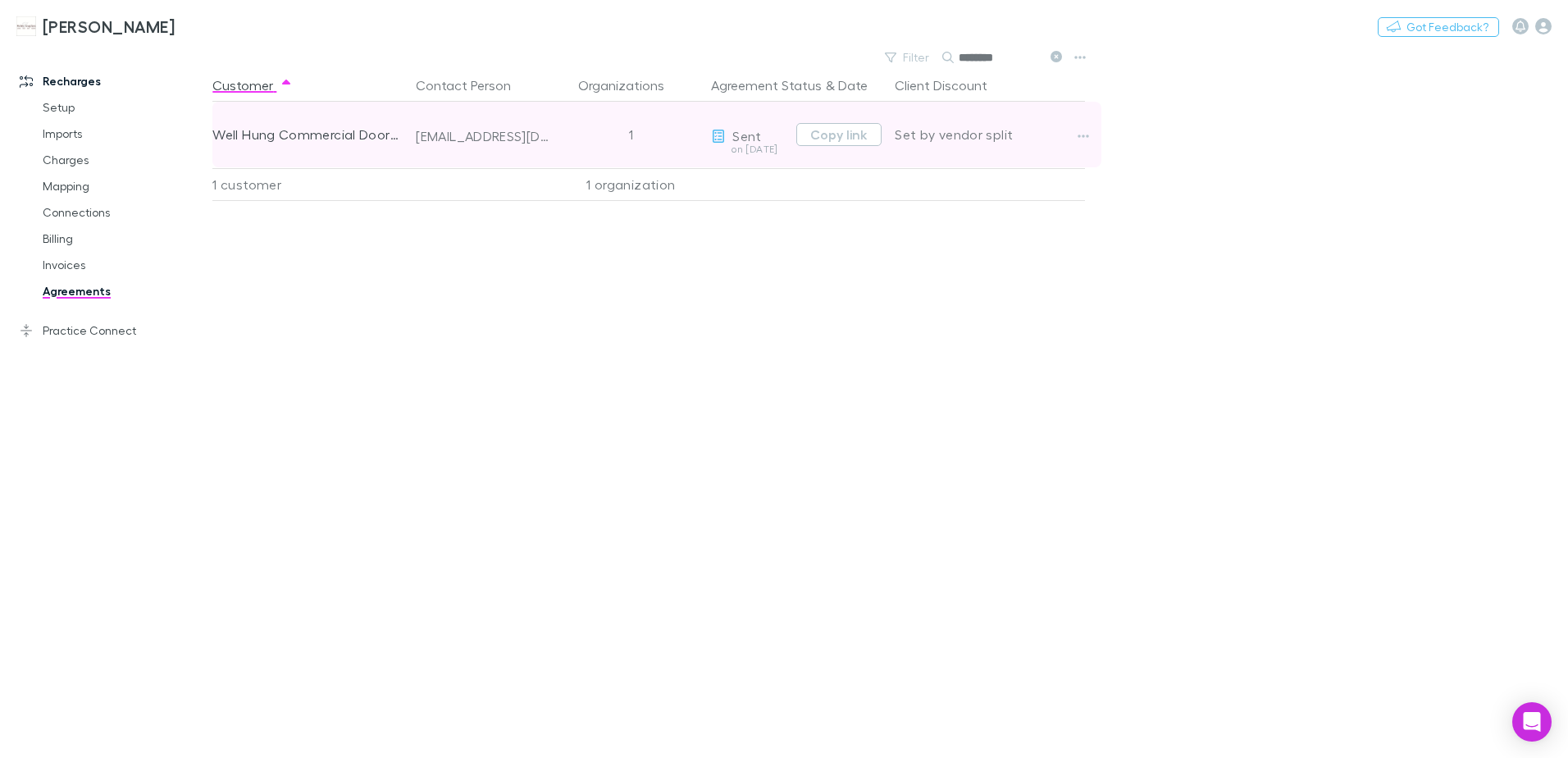
drag, startPoint x: 859, startPoint y: 133, endPoint x: 818, endPoint y: 159, distance: 48.5
click at [859, 133] on button "Copy link" at bounding box center [838, 135] width 85 height 23
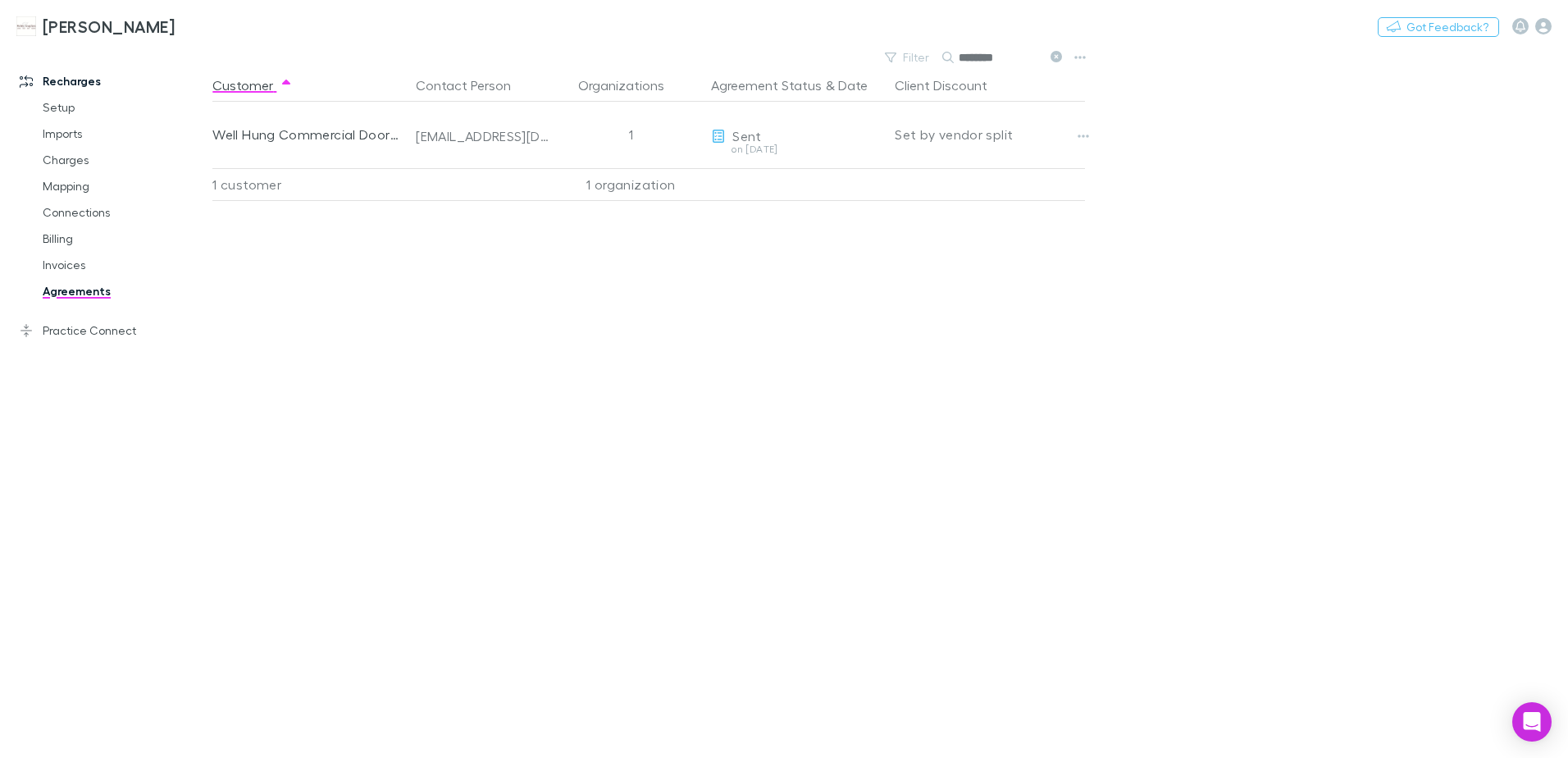
click at [1057, 54] on icon at bounding box center [1056, 56] width 11 height 11
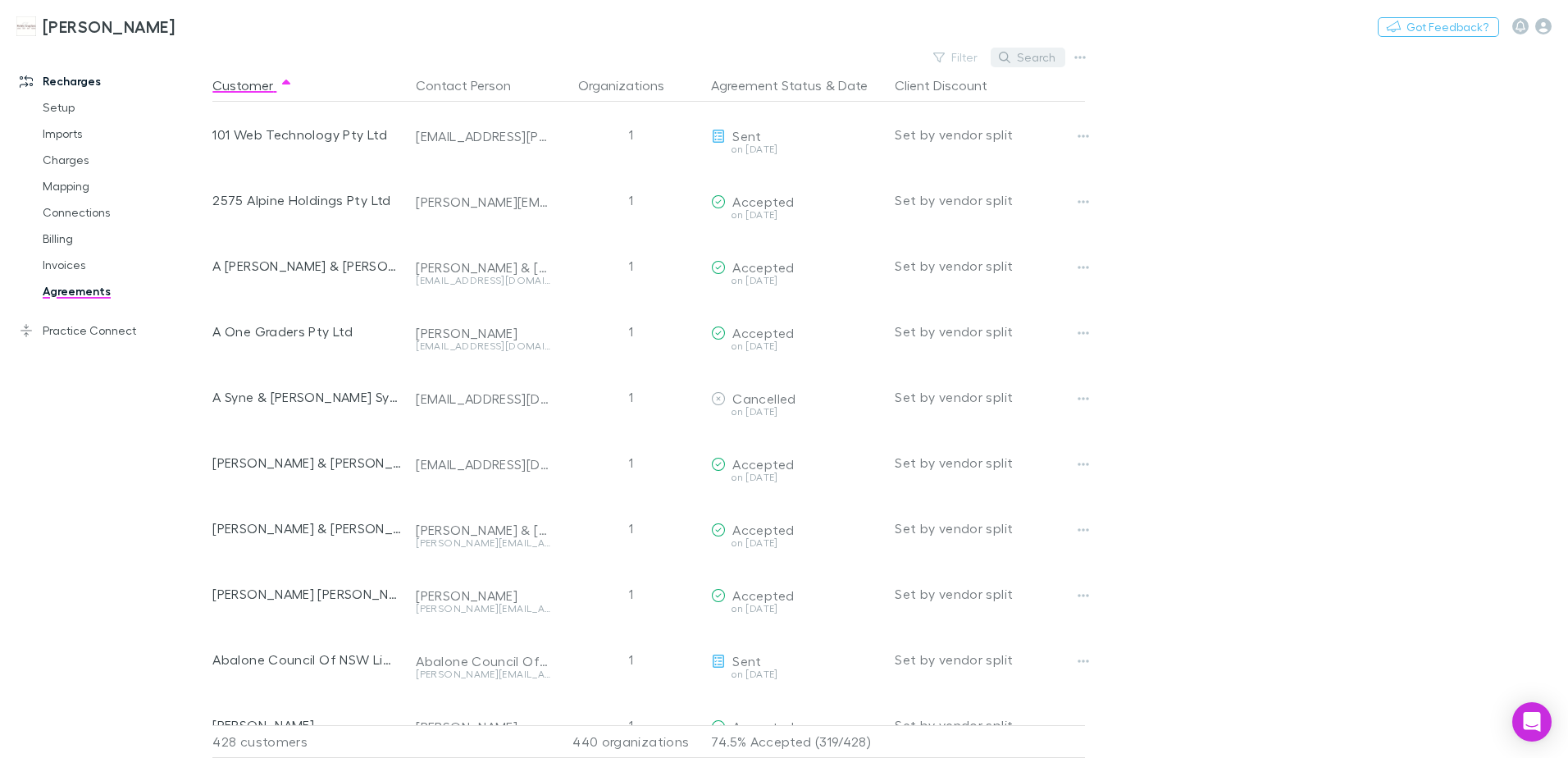
click at [1013, 58] on button "Search" at bounding box center [1028, 57] width 74 height 20
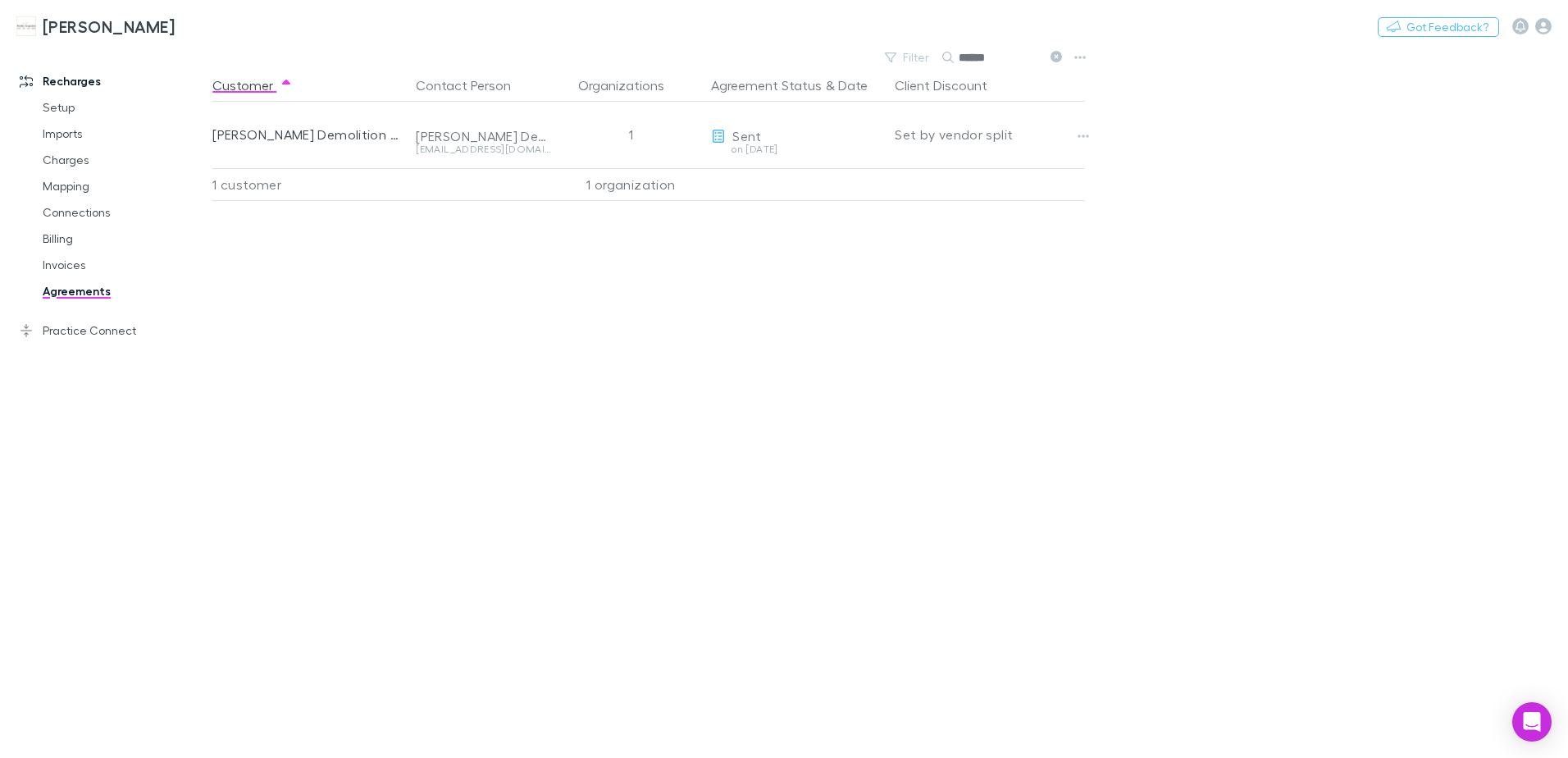
type input "*****"
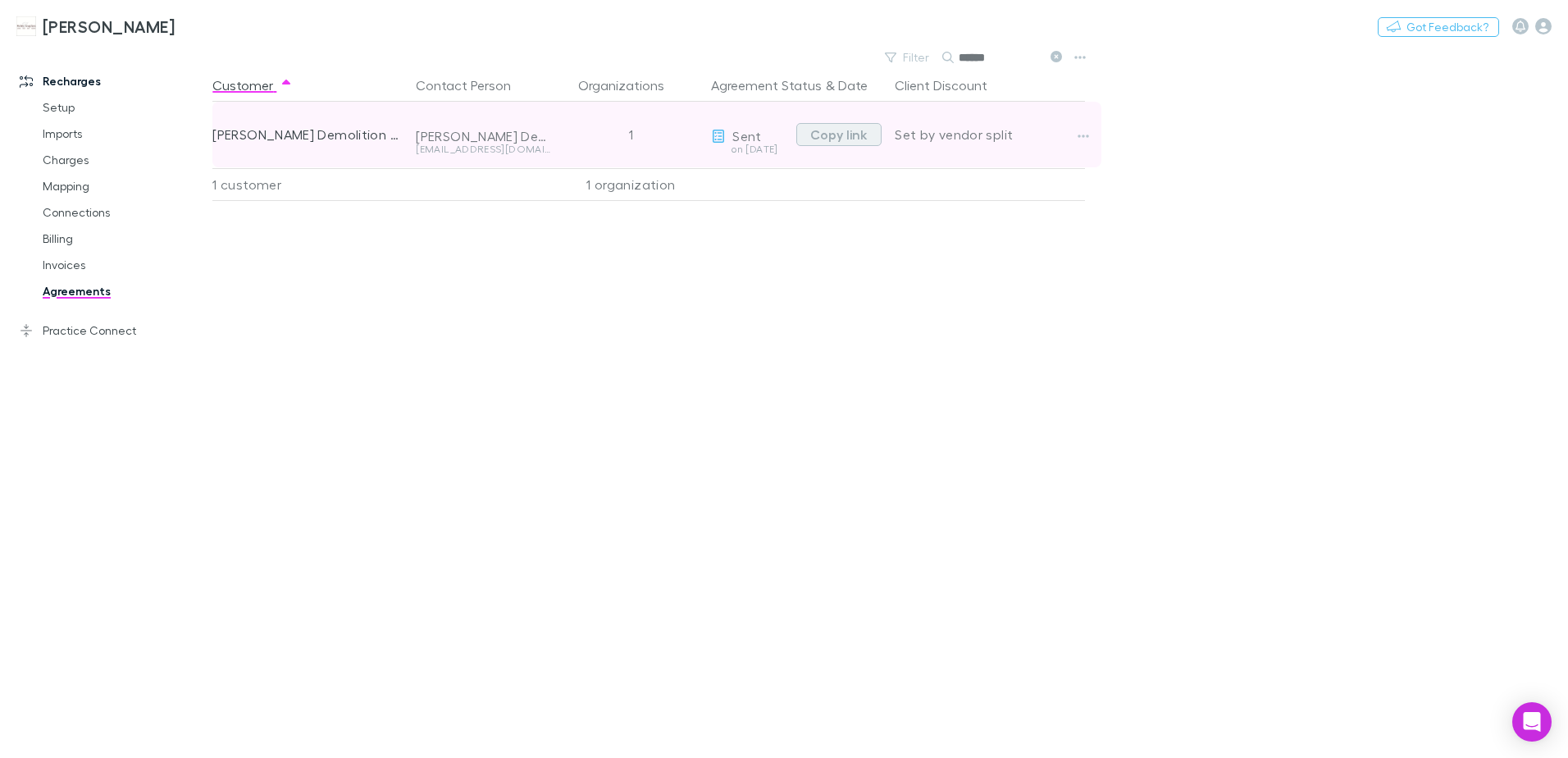
click at [844, 137] on button "Copy link" at bounding box center [838, 135] width 85 height 23
